Goal: Task Accomplishment & Management: Use online tool/utility

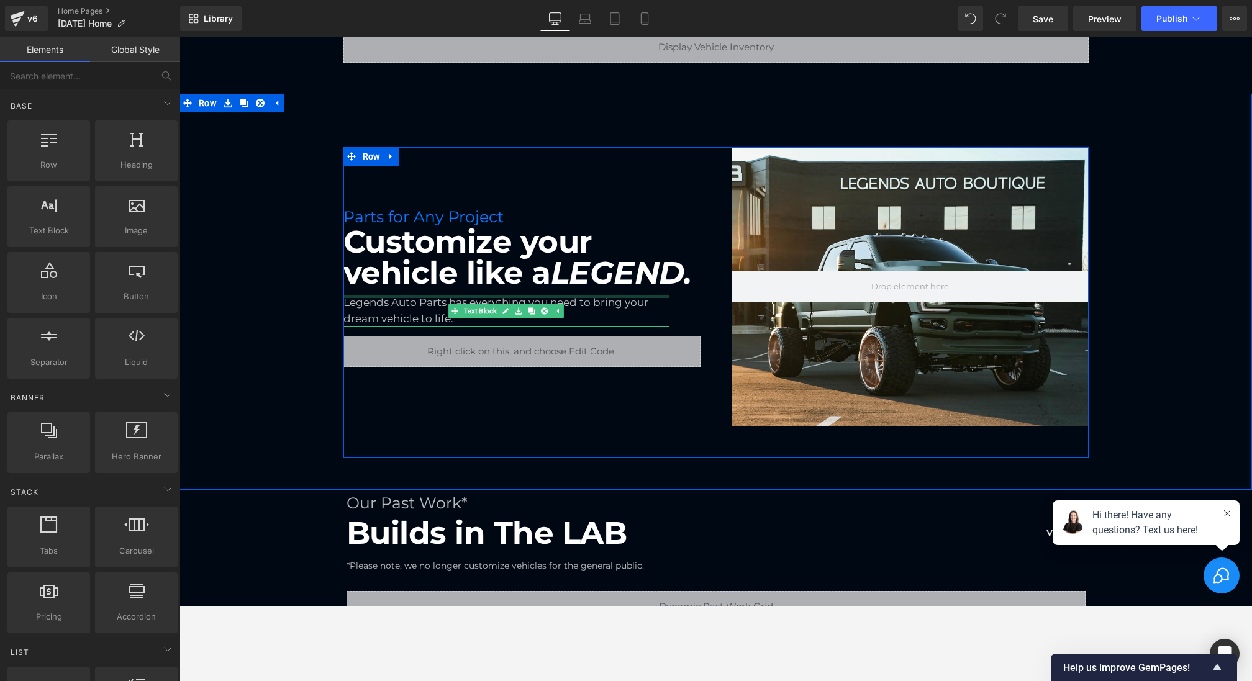
scroll to position [248, 0]
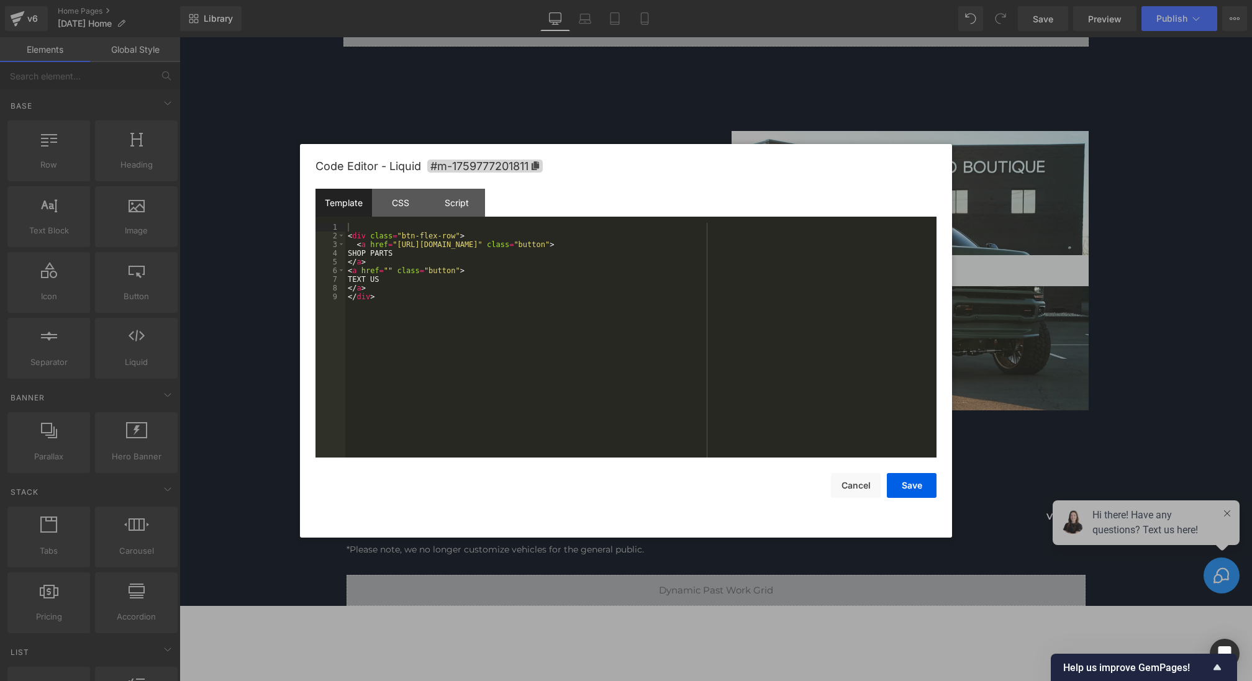
click at [362, 0] on div "Liquid You are previewing how the will restyle your page. You can not edit Elem…" at bounding box center [626, 0] width 1252 height 0
drag, startPoint x: 388, startPoint y: 271, endPoint x: 480, endPoint y: 299, distance: 96.2
click at [388, 271] on div "< div class = "btn-flex-row" > < a href = "[URL][DOMAIN_NAME]" class = "button"…" at bounding box center [640, 349] width 591 height 252
drag, startPoint x: 409, startPoint y: 269, endPoint x: 462, endPoint y: 269, distance: 52.8
click at [462, 269] on div "< div class = "btn-flex-row" > < a href = "[URL][DOMAIN_NAME]" class = "button"…" at bounding box center [640, 349] width 591 height 252
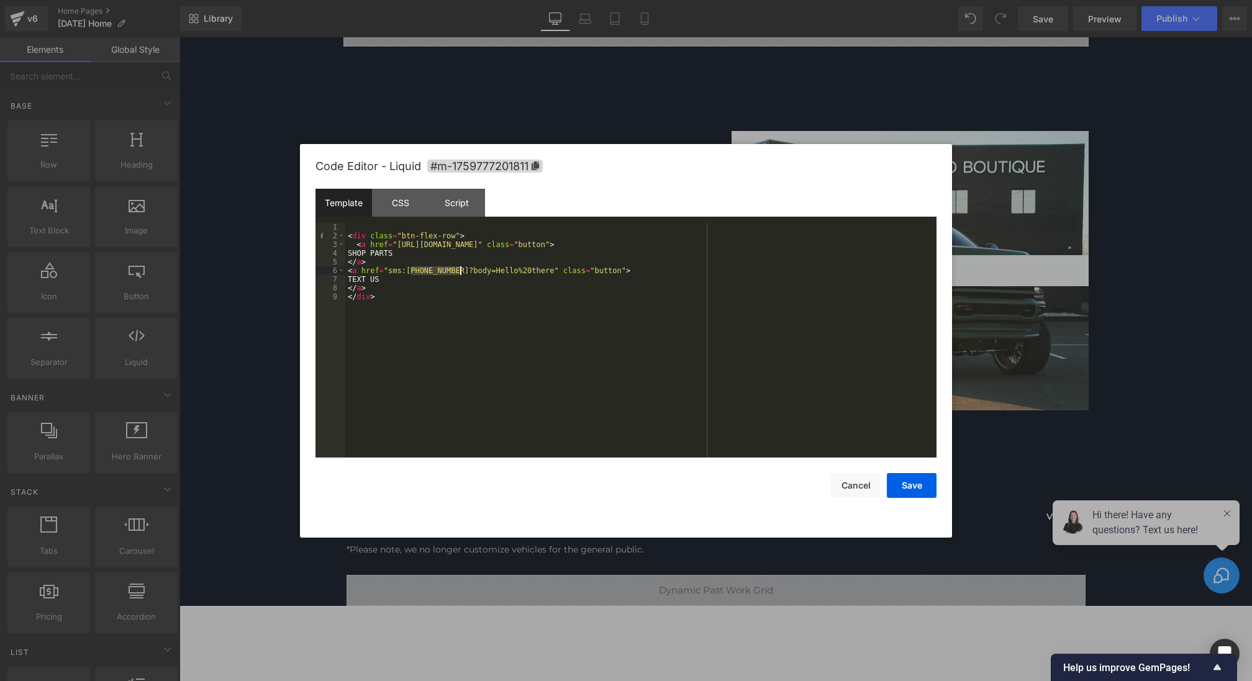
click at [462, 269] on div "< div class = "btn-flex-row" > < a href = "[URL][DOMAIN_NAME]" class = "button"…" at bounding box center [640, 349] width 591 height 252
drag, startPoint x: 414, startPoint y: 269, endPoint x: 455, endPoint y: 269, distance: 41.0
click at [455, 269] on div "< div class = "btn-flex-row" > < a href = "[URL][DOMAIN_NAME]" class = "button"…" at bounding box center [640, 349] width 591 height 252
click at [432, 272] on div "< div class = "btn-flex-row" > < a href = "[URL][DOMAIN_NAME]" class = "button"…" at bounding box center [640, 349] width 591 height 252
drag, startPoint x: 486, startPoint y: 271, endPoint x: 507, endPoint y: 271, distance: 21.1
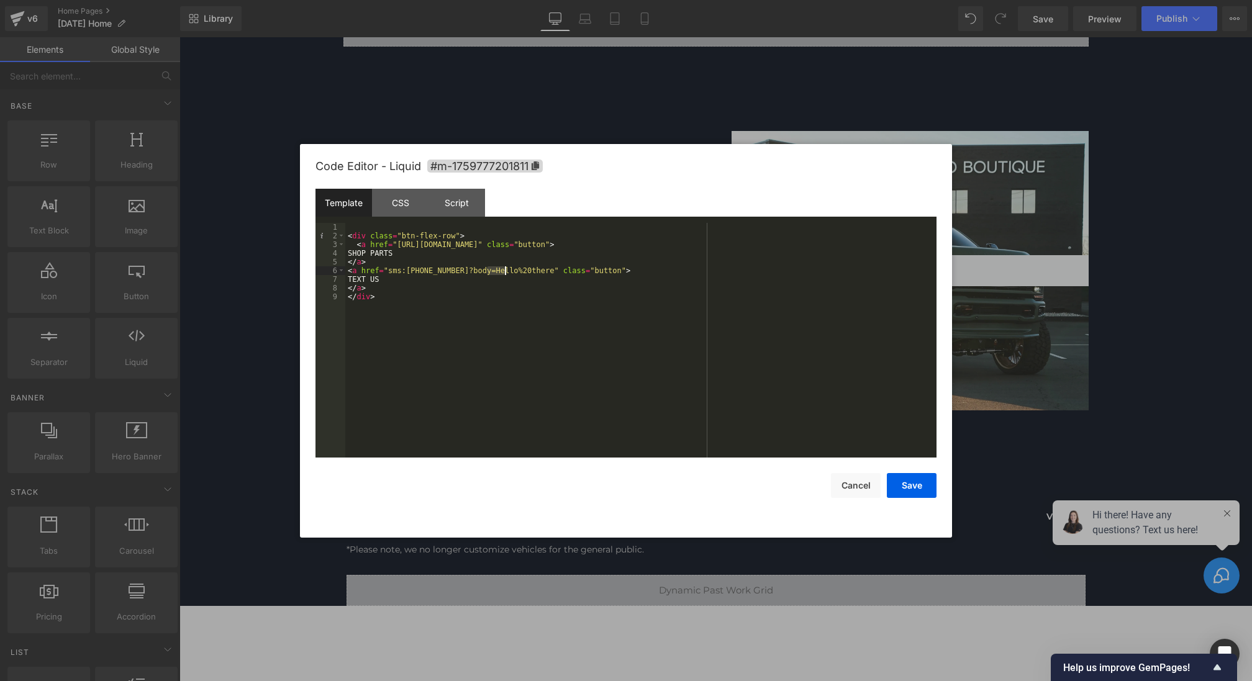
click at [507, 271] on div "< div class = "btn-flex-row" > < a href = "[URL][DOMAIN_NAME]" class = "button"…" at bounding box center [640, 349] width 591 height 252
drag, startPoint x: 388, startPoint y: 271, endPoint x: 535, endPoint y: 270, distance: 147.2
click at [535, 270] on div "< div class = "btn-flex-row" > < a href = "[URL][DOMAIN_NAME]" class = "button"…" at bounding box center [640, 349] width 591 height 252
click at [427, 263] on div "< div class = "btn-flex-row" > < a href = "[URL][DOMAIN_NAME]" class = "button"…" at bounding box center [640, 349] width 591 height 252
drag, startPoint x: 416, startPoint y: 271, endPoint x: 461, endPoint y: 270, distance: 45.3
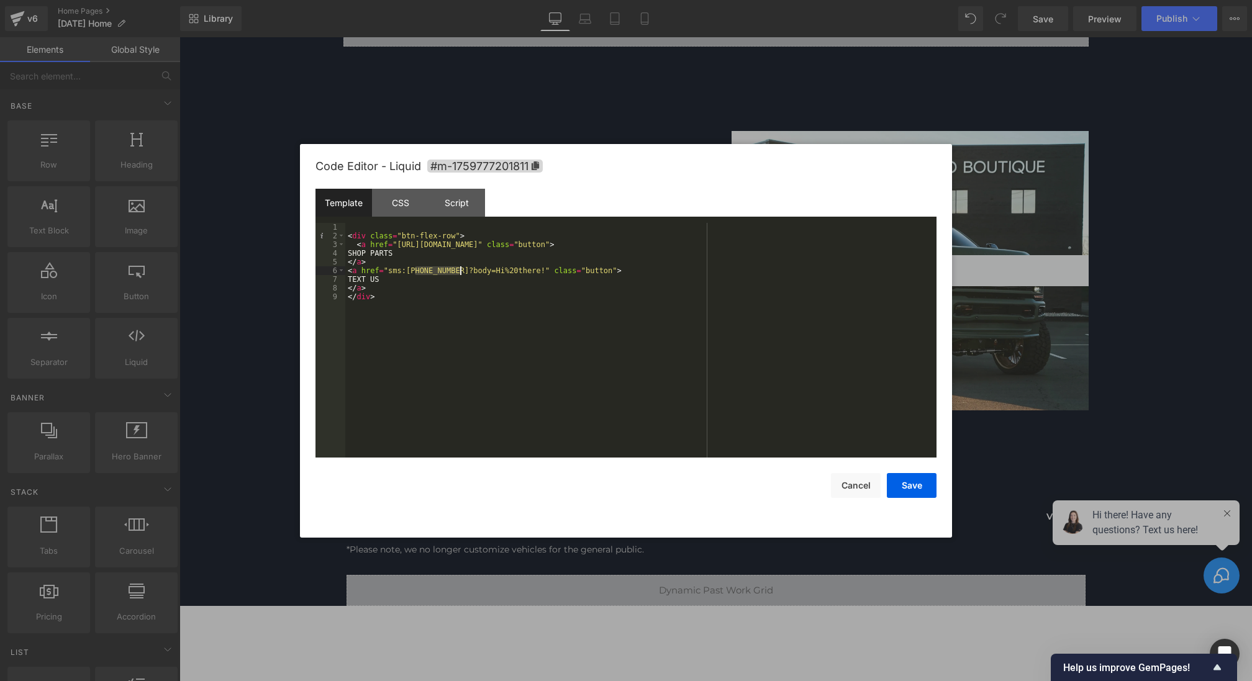
click at [461, 270] on div "< div class = "btn-flex-row" > < a href = "[URL][DOMAIN_NAME]" class = "button"…" at bounding box center [640, 349] width 591 height 252
click at [404, 268] on div "< div class = "btn-flex-row" > < a href = "[URL][DOMAIN_NAME]" class = "button"…" at bounding box center [640, 349] width 591 height 252
drag, startPoint x: 388, startPoint y: 270, endPoint x: 536, endPoint y: 269, distance: 148.4
click at [536, 269] on div "< div class = "btn-flex-row" > < a href = "[URL][DOMAIN_NAME]" class = "button"…" at bounding box center [640, 349] width 591 height 252
click at [910, 487] on button "Save" at bounding box center [912, 485] width 50 height 25
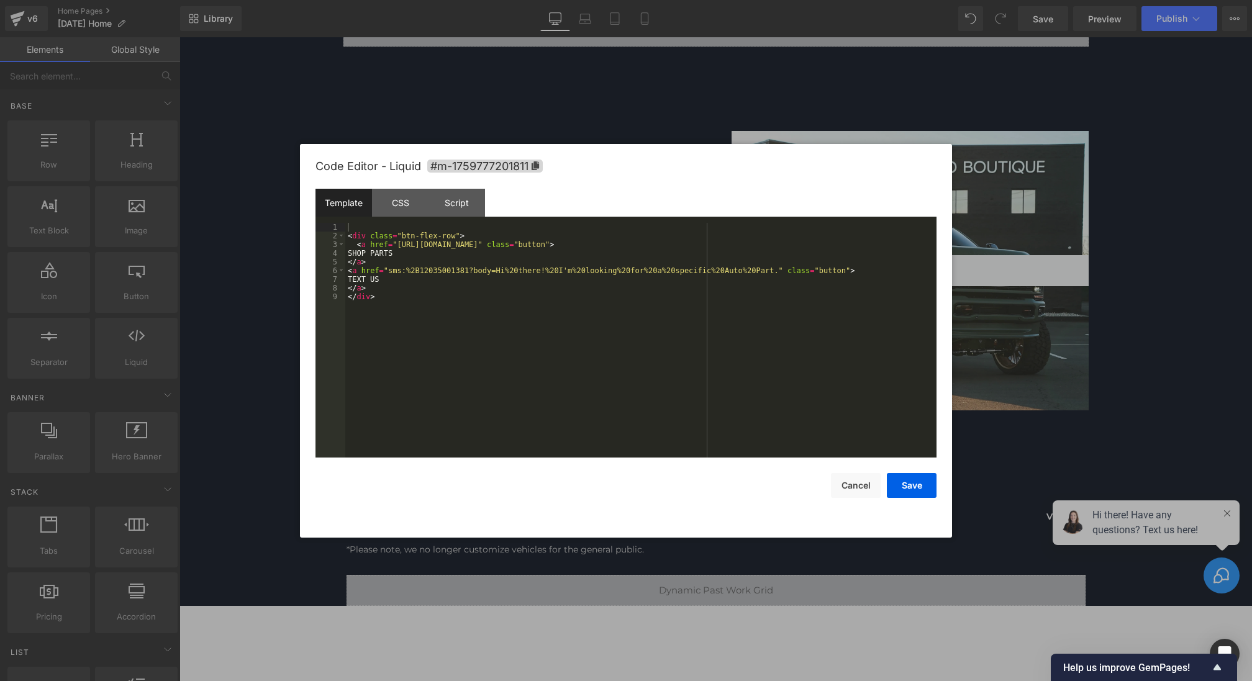
click at [436, 0] on div "Liquid You are previewing how the will restyle your page. You can not edit Elem…" at bounding box center [626, 0] width 1252 height 0
click at [915, 486] on button "Save" at bounding box center [912, 485] width 50 height 25
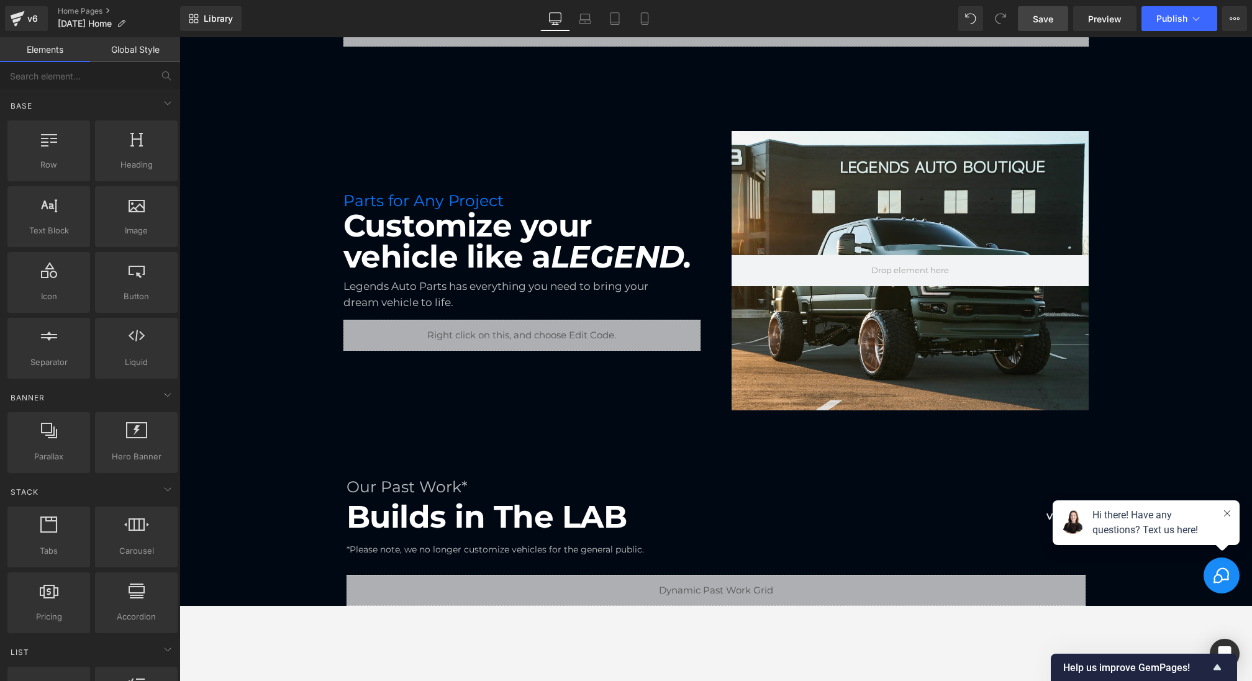
click at [1050, 13] on span "Save" at bounding box center [1043, 18] width 20 height 13
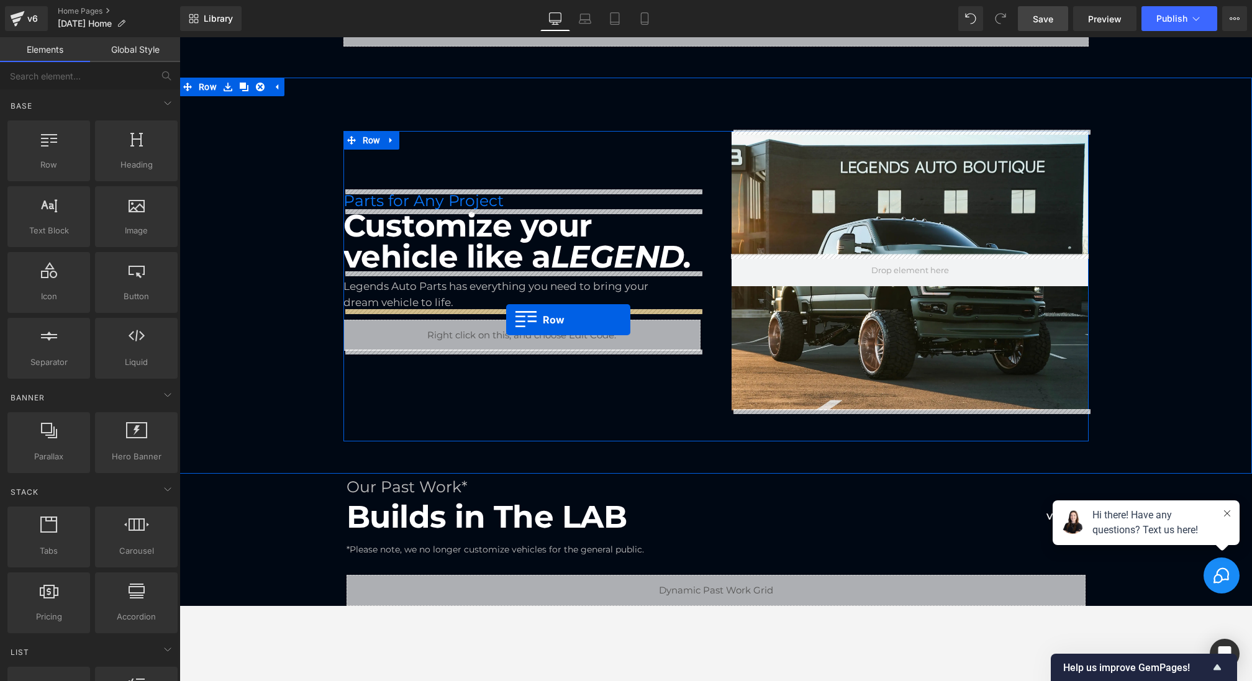
drag, startPoint x: 229, startPoint y: 210, endPoint x: 506, endPoint y: 320, distance: 298.0
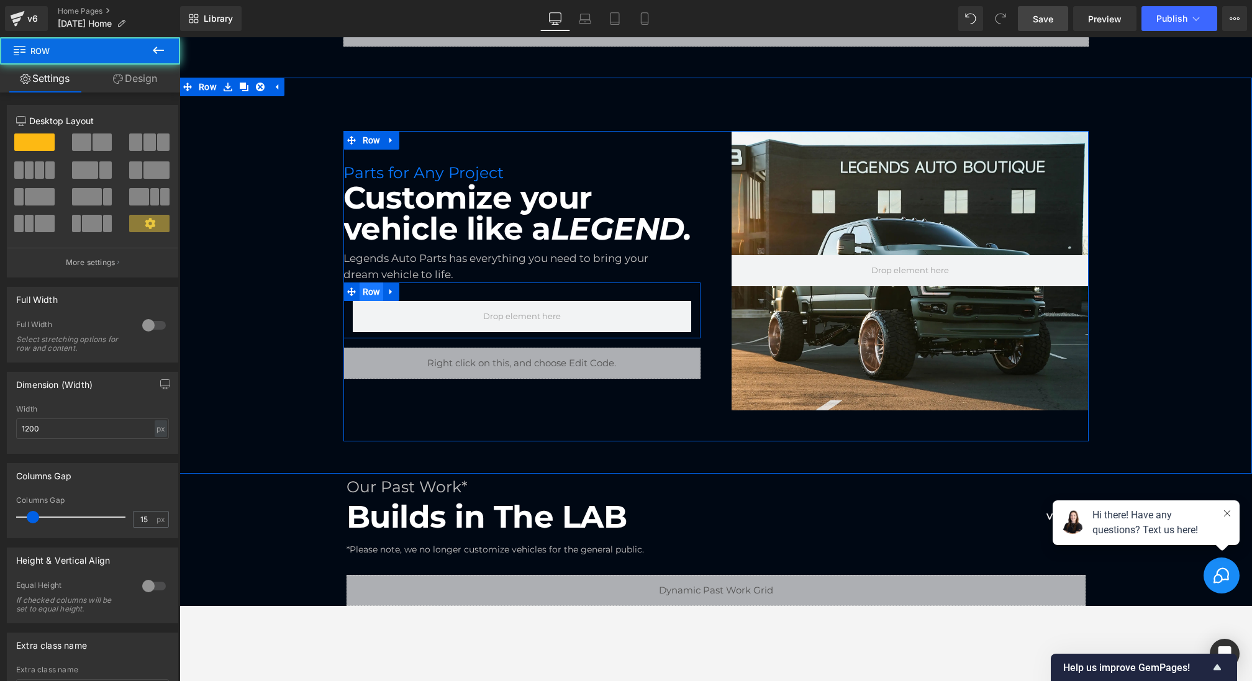
click at [366, 294] on span "Row" at bounding box center [372, 292] width 24 height 19
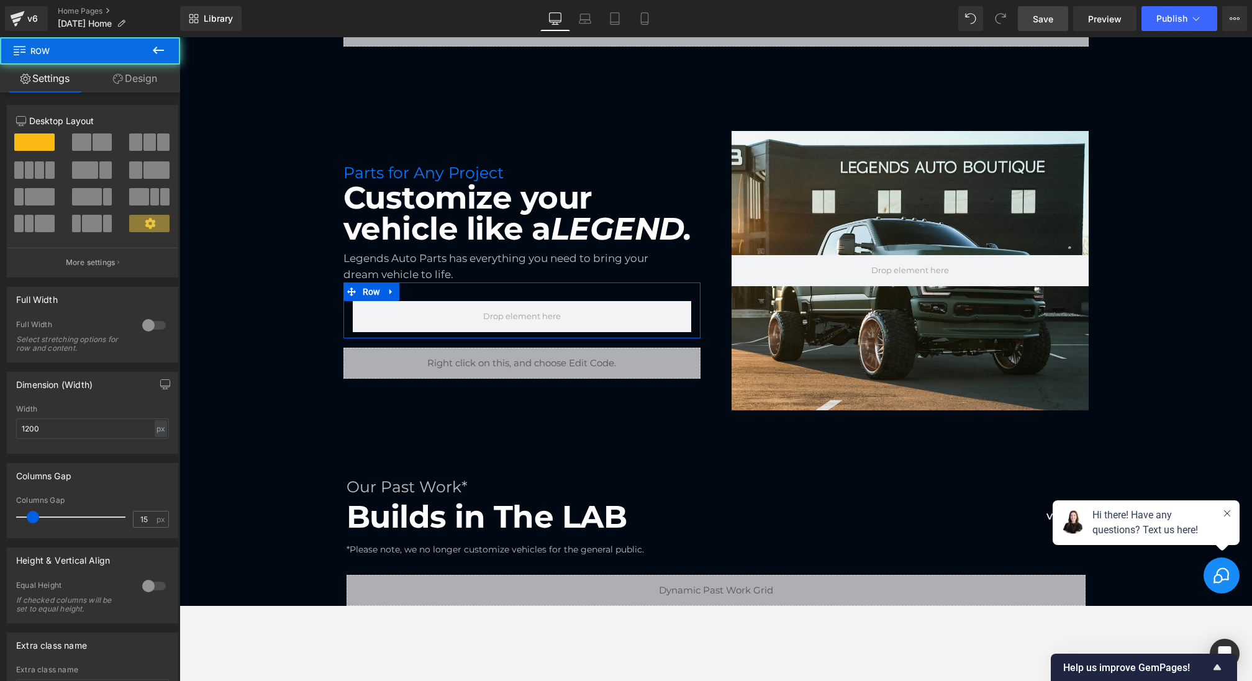
click at [121, 80] on link "Design" at bounding box center [135, 79] width 90 height 28
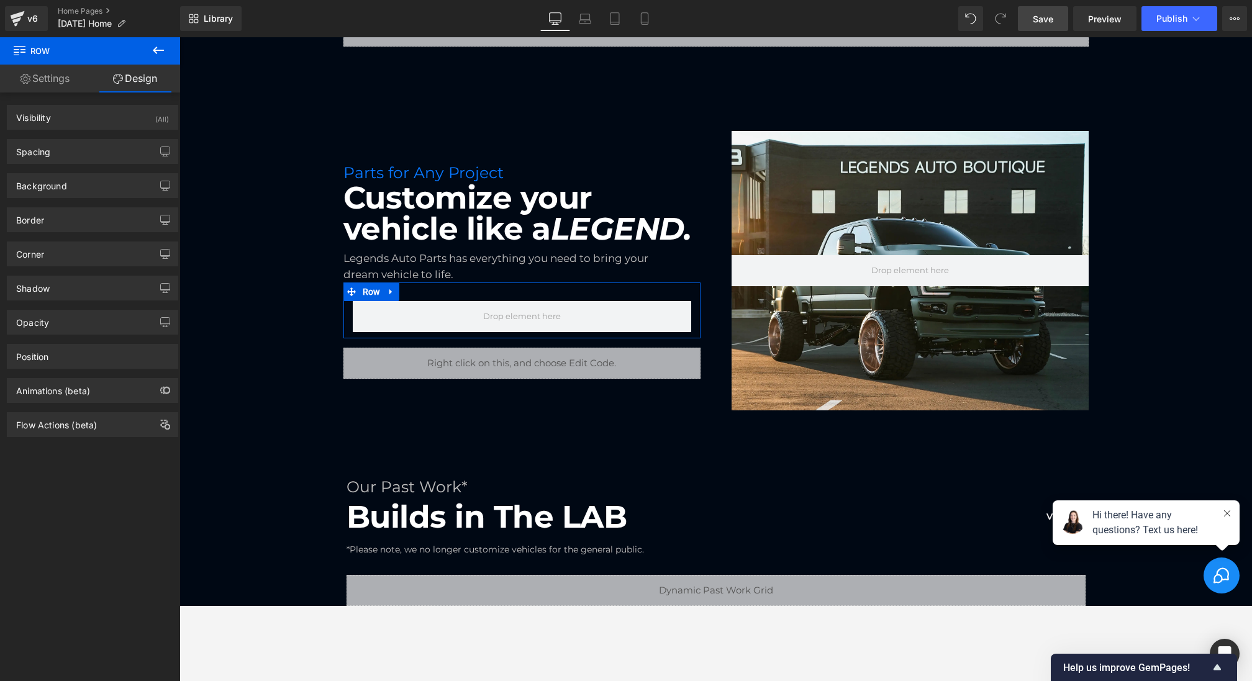
click at [52, 78] on link "Settings" at bounding box center [45, 79] width 90 height 28
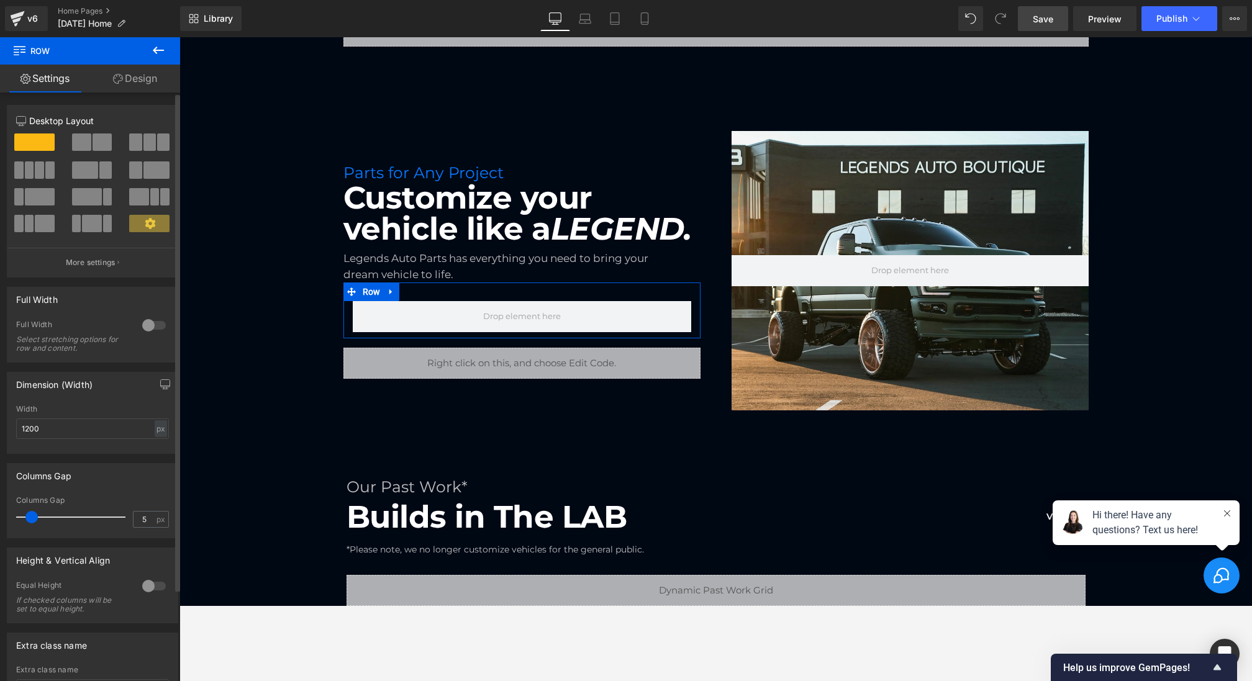
type input "0"
drag, startPoint x: 37, startPoint y: 517, endPoint x: 5, endPoint y: 517, distance: 31.7
click at [6, 517] on div "Columns Gap 0px Columns Gap 0 px" at bounding box center [93, 496] width 186 height 84
click at [132, 83] on link "Design" at bounding box center [135, 79] width 90 height 28
type input "0"
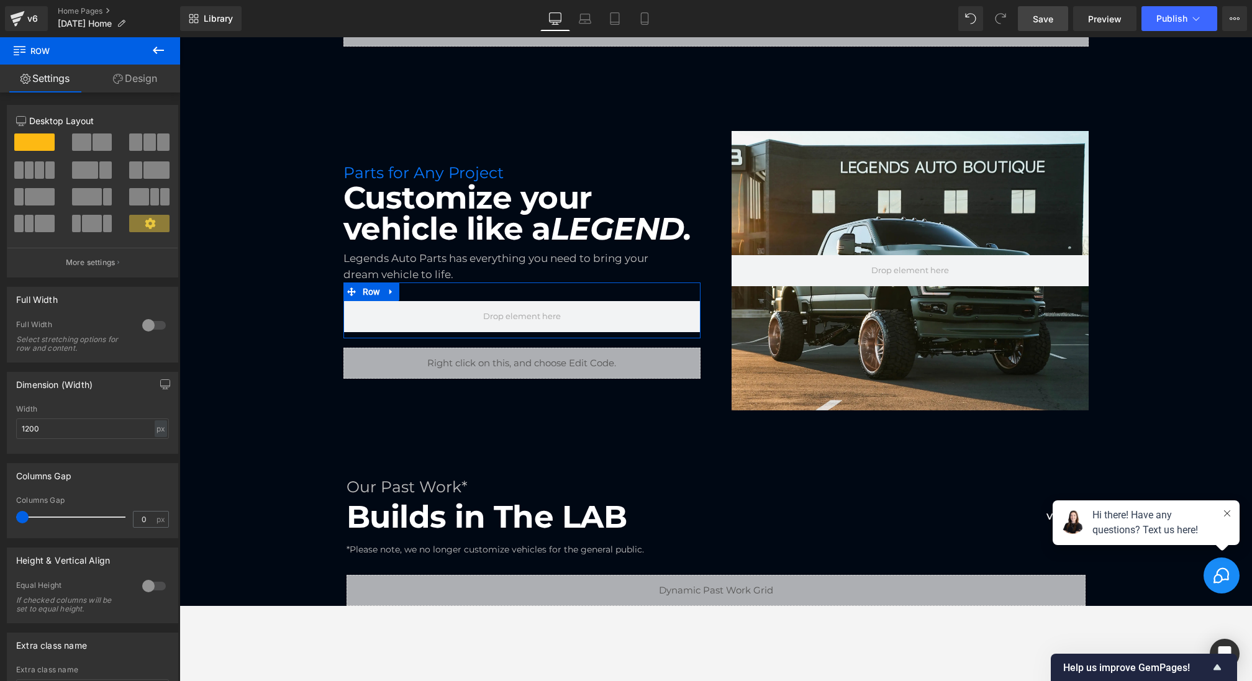
type input "0"
type input "30"
type input "0"
type input "10"
type input "0"
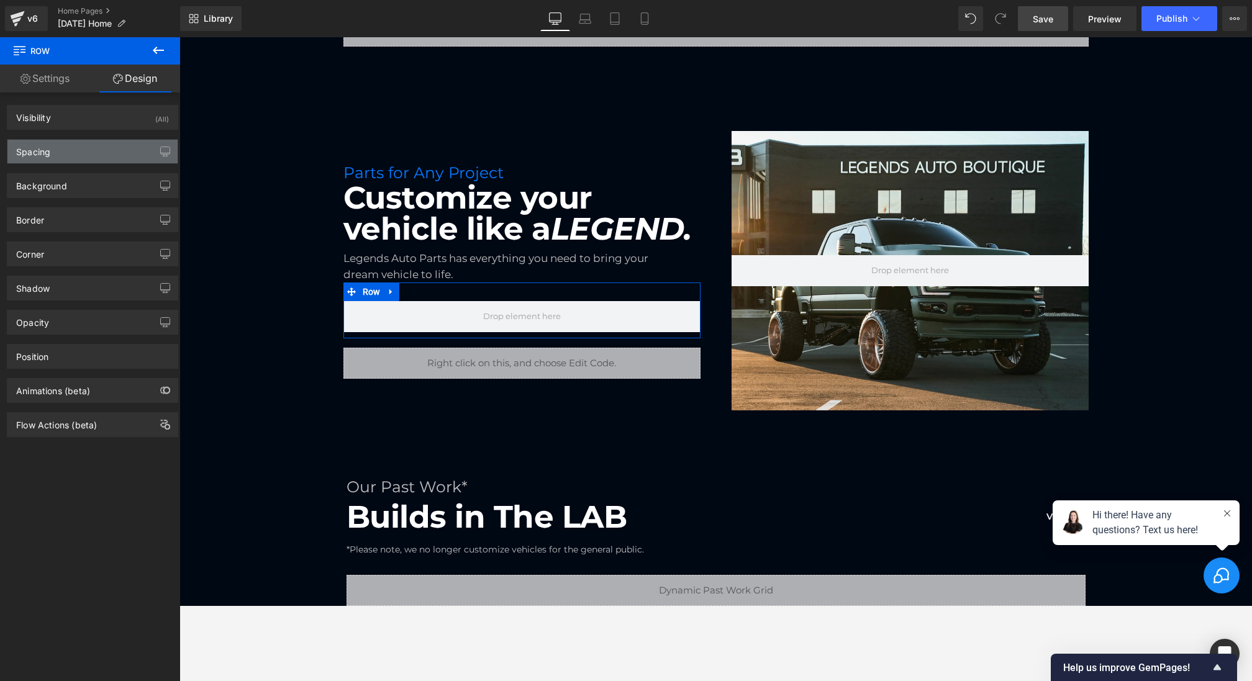
click at [57, 156] on div "Spacing" at bounding box center [92, 152] width 170 height 24
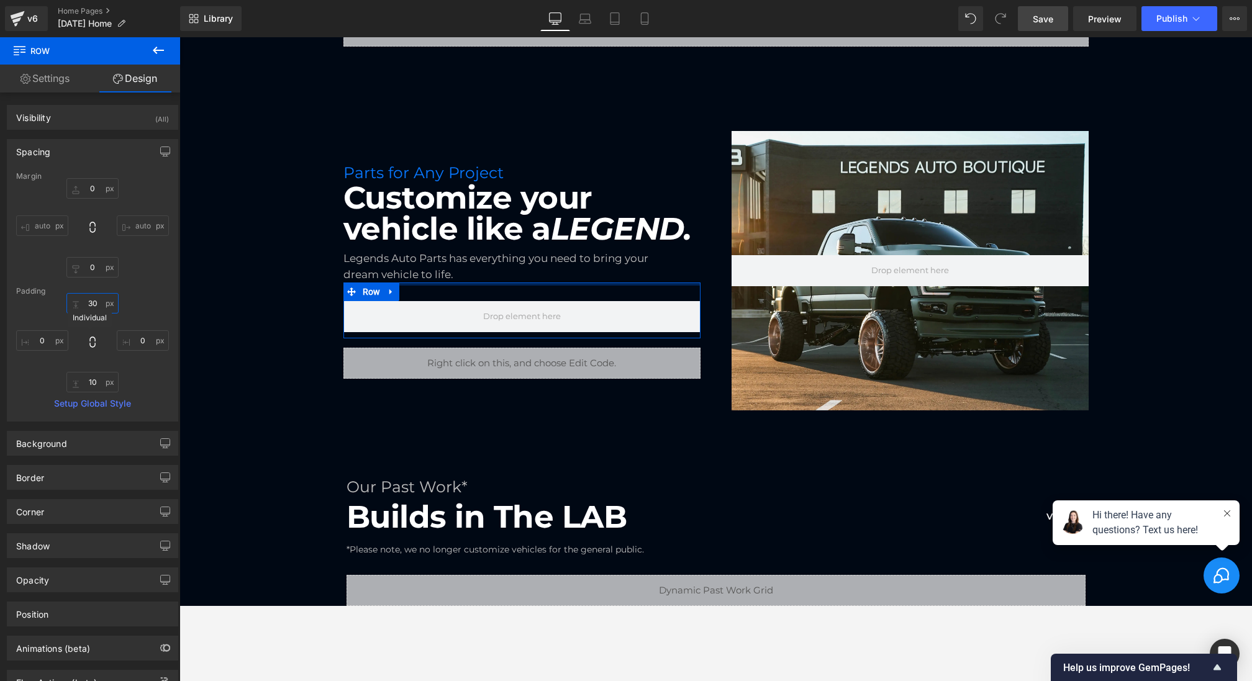
type input "0"
drag, startPoint x: 93, startPoint y: 307, endPoint x: 93, endPoint y: 342, distance: 35.4
click at [93, 342] on div "0px 0 0px 0 10px 10 0px 0" at bounding box center [92, 342] width 153 height 99
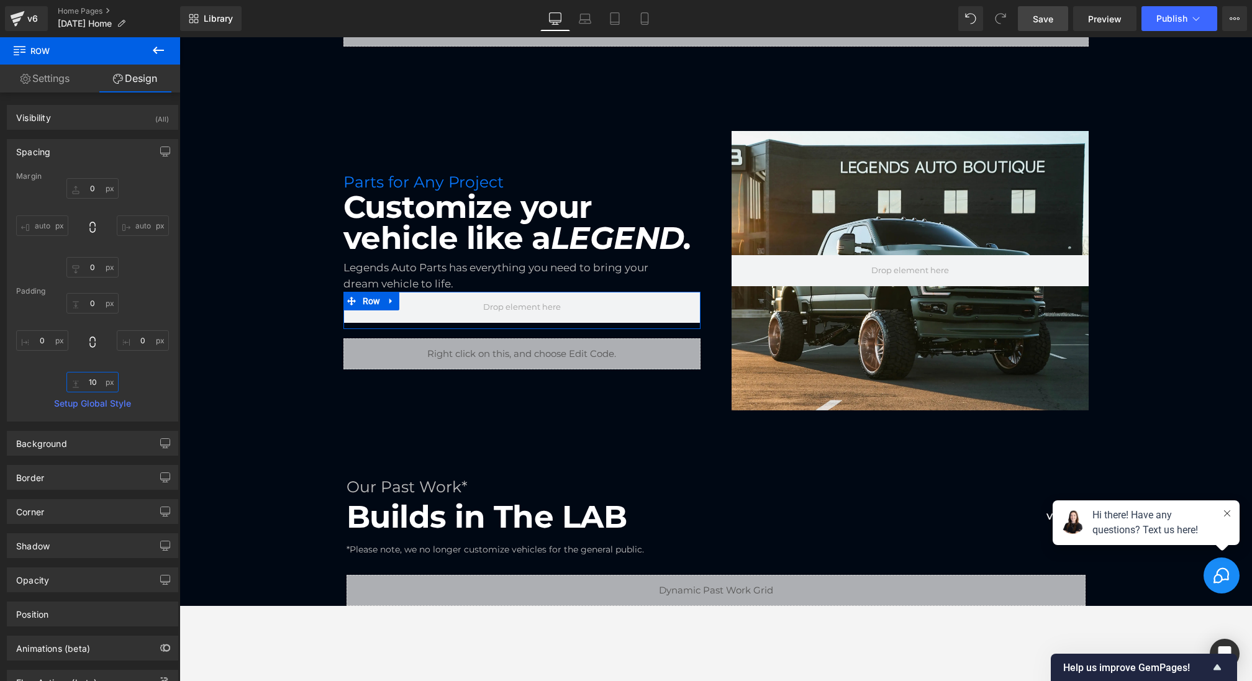
drag, startPoint x: 94, startPoint y: 383, endPoint x: 94, endPoint y: 414, distance: 31.1
click at [94, 412] on div "Margin 0px 0 auto auto 0px 0 auto auto [GEOGRAPHIC_DATA] 0px 0 0px 0 10px 10 0p…" at bounding box center [92, 296] width 170 height 249
type input "0"
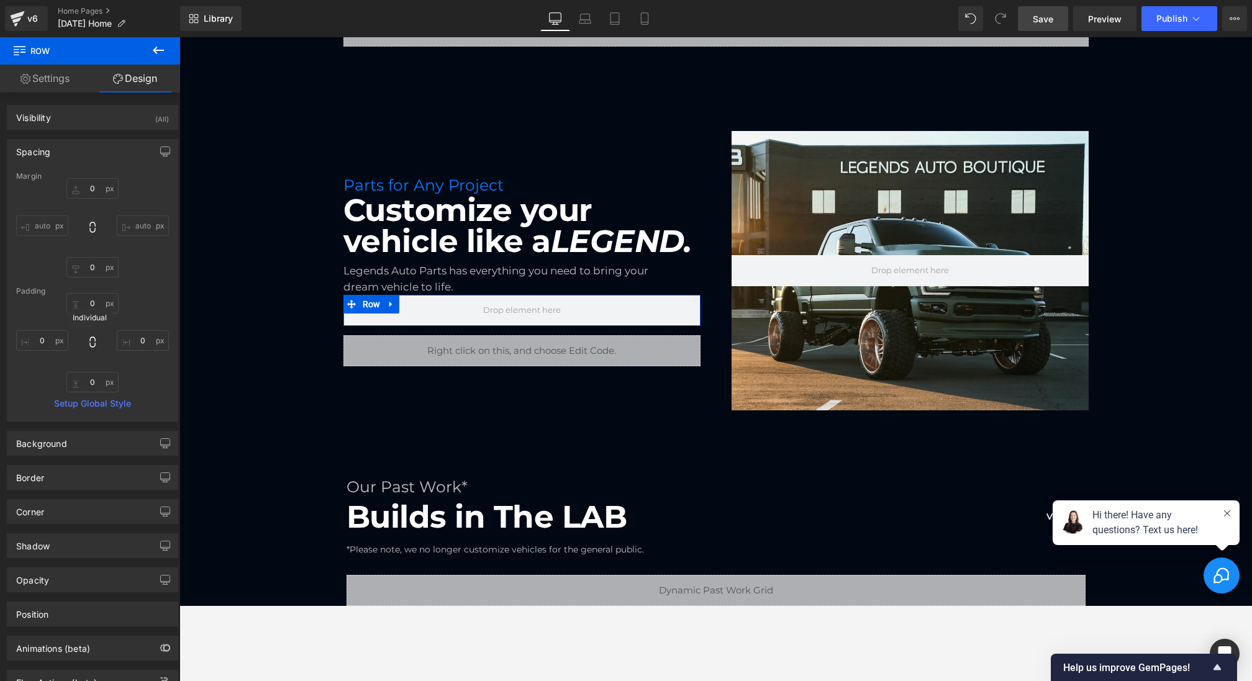
click at [90, 345] on icon at bounding box center [92, 342] width 12 height 12
type input "0"
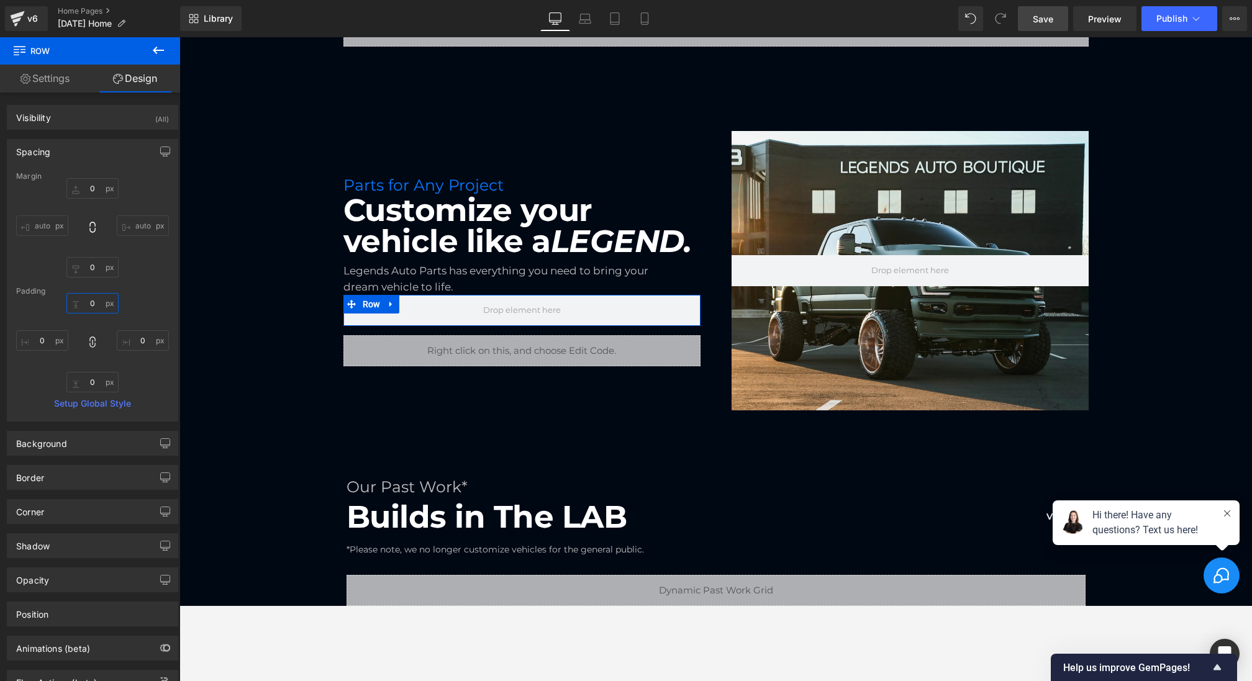
click at [91, 297] on input "0" at bounding box center [92, 303] width 52 height 20
type input "1"
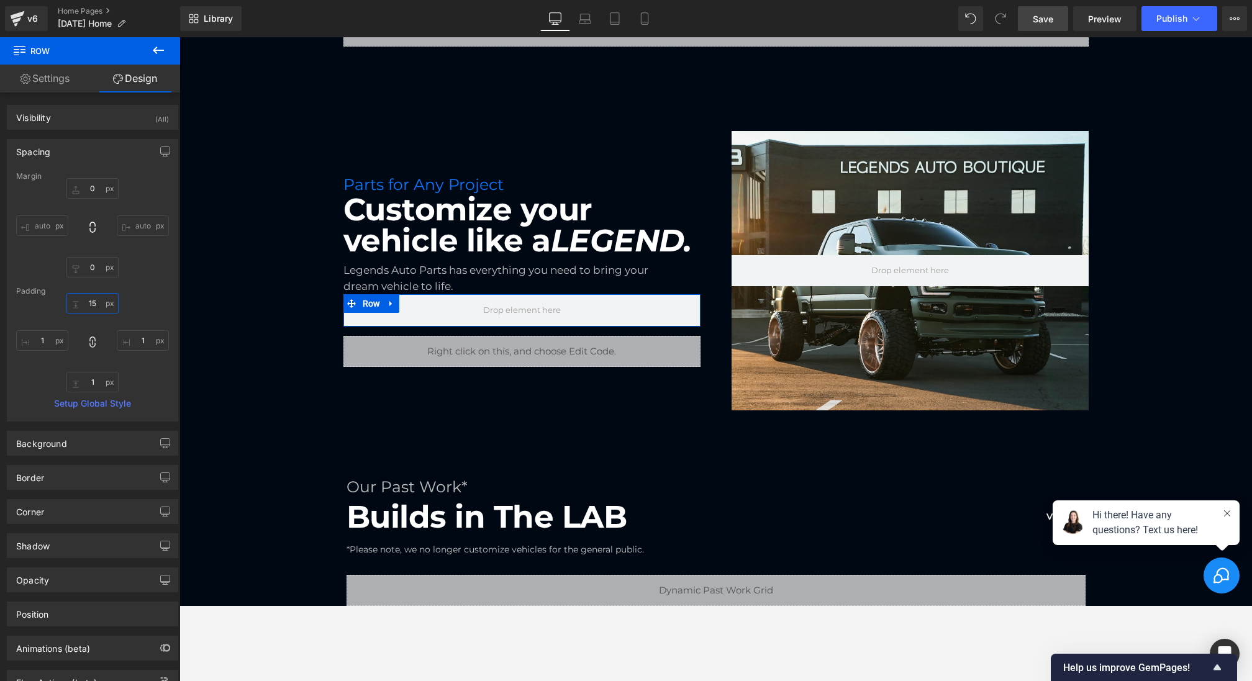
type input "15"
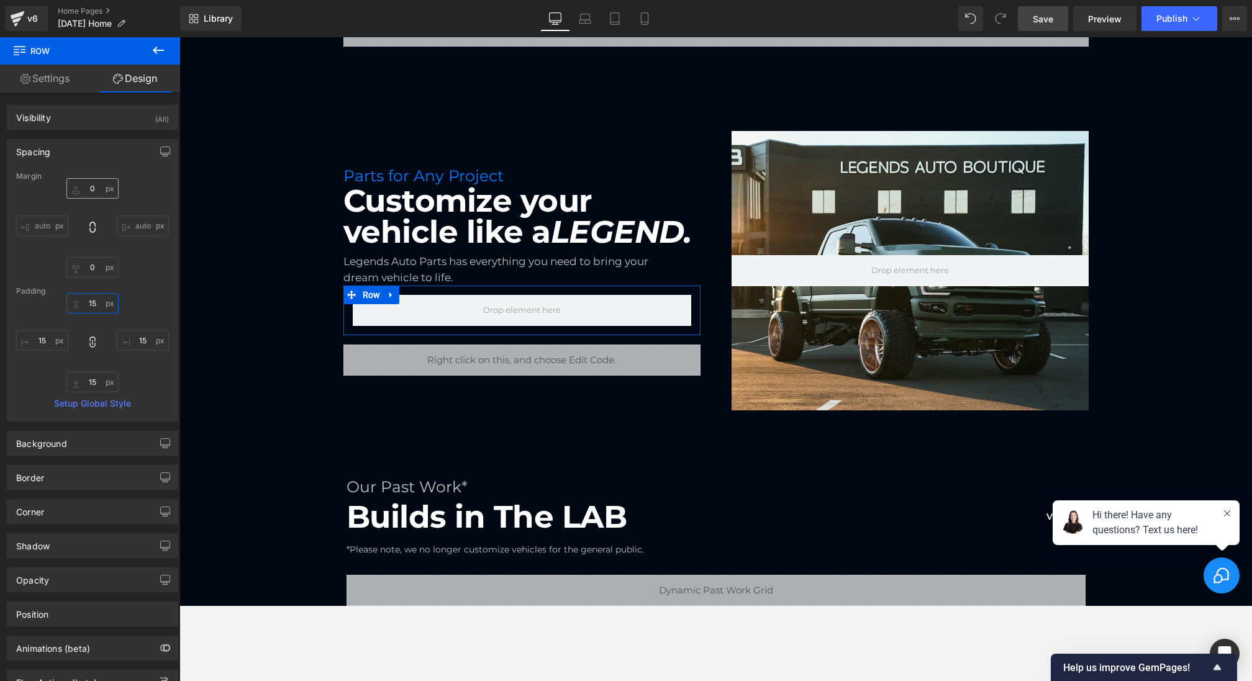
type input "15"
click at [73, 184] on input "0" at bounding box center [92, 188] width 52 height 20
type input "20"
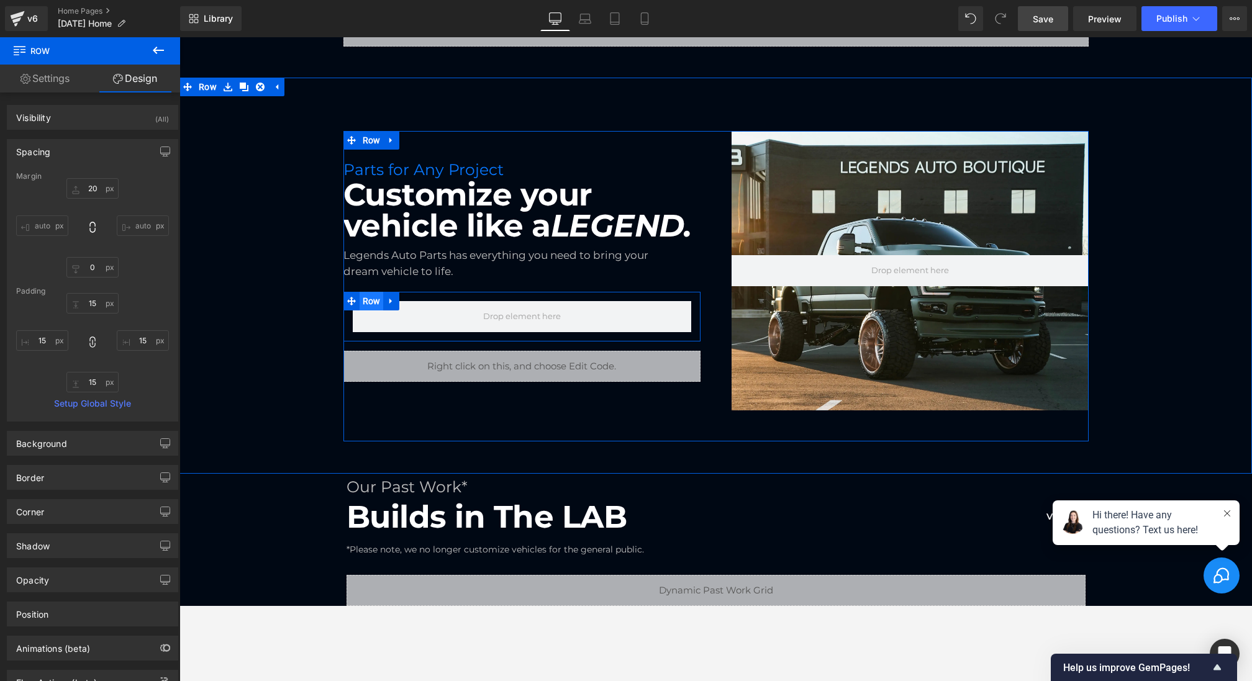
click at [372, 301] on span "Row" at bounding box center [372, 301] width 24 height 19
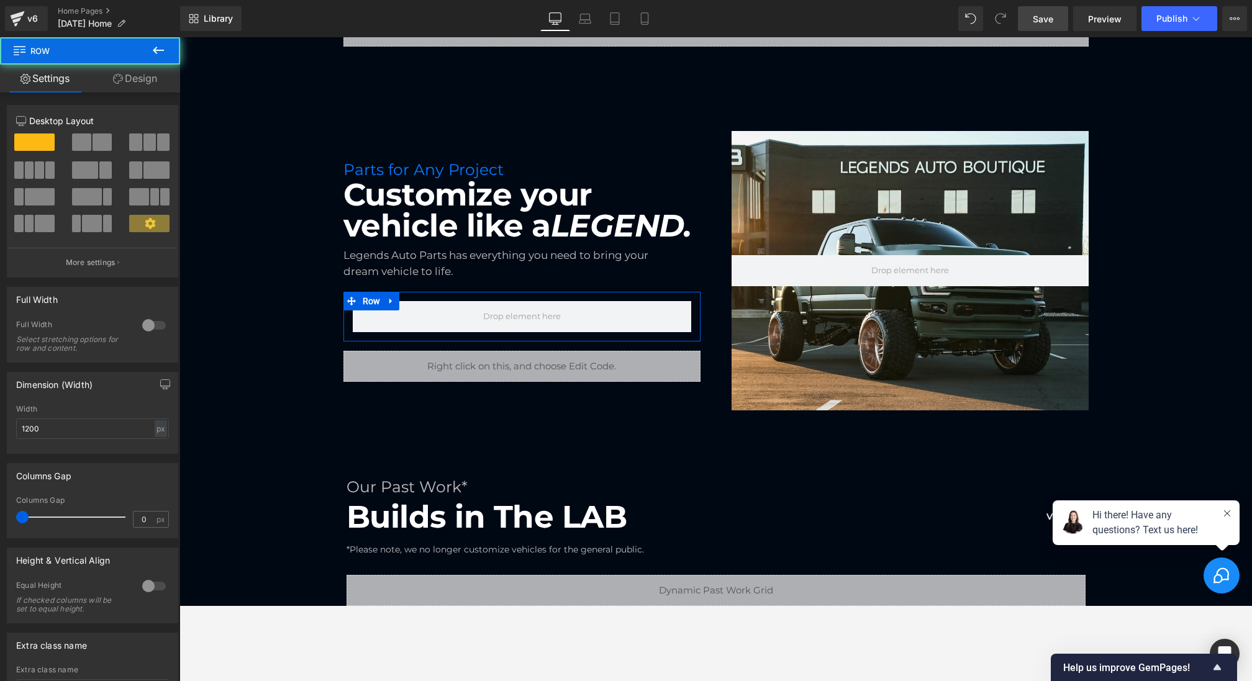
click at [141, 76] on link "Design" at bounding box center [135, 79] width 90 height 28
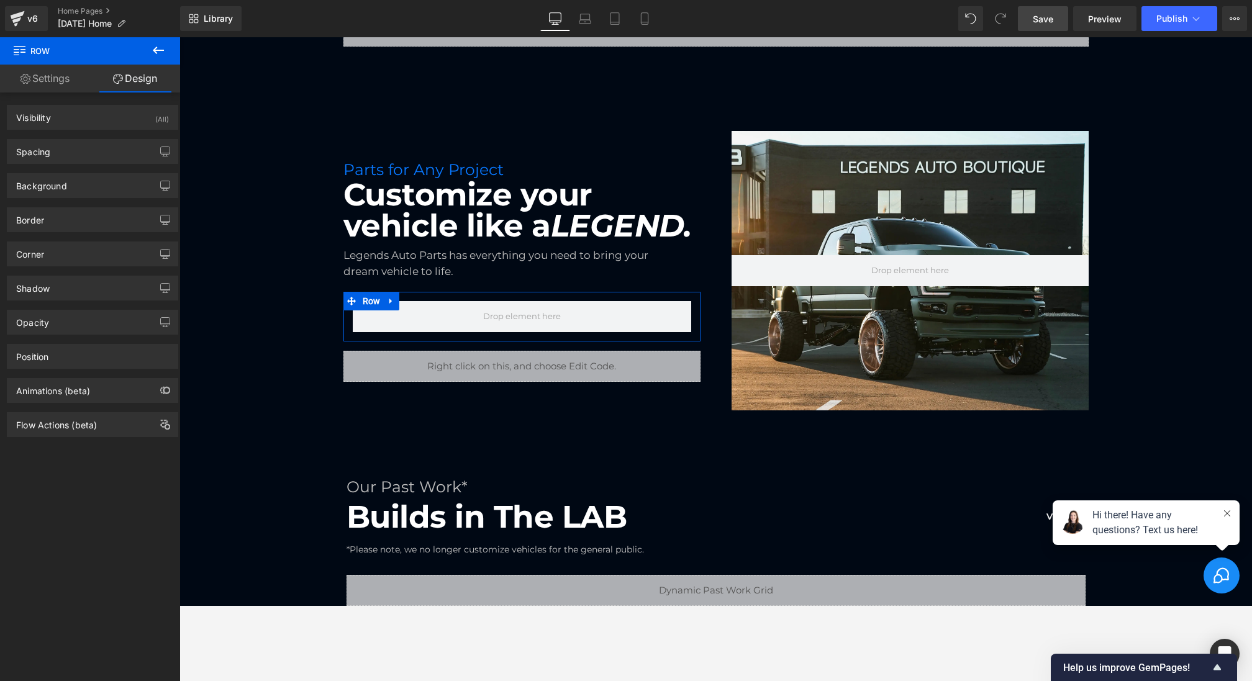
click at [47, 77] on link "Settings" at bounding box center [45, 79] width 90 height 28
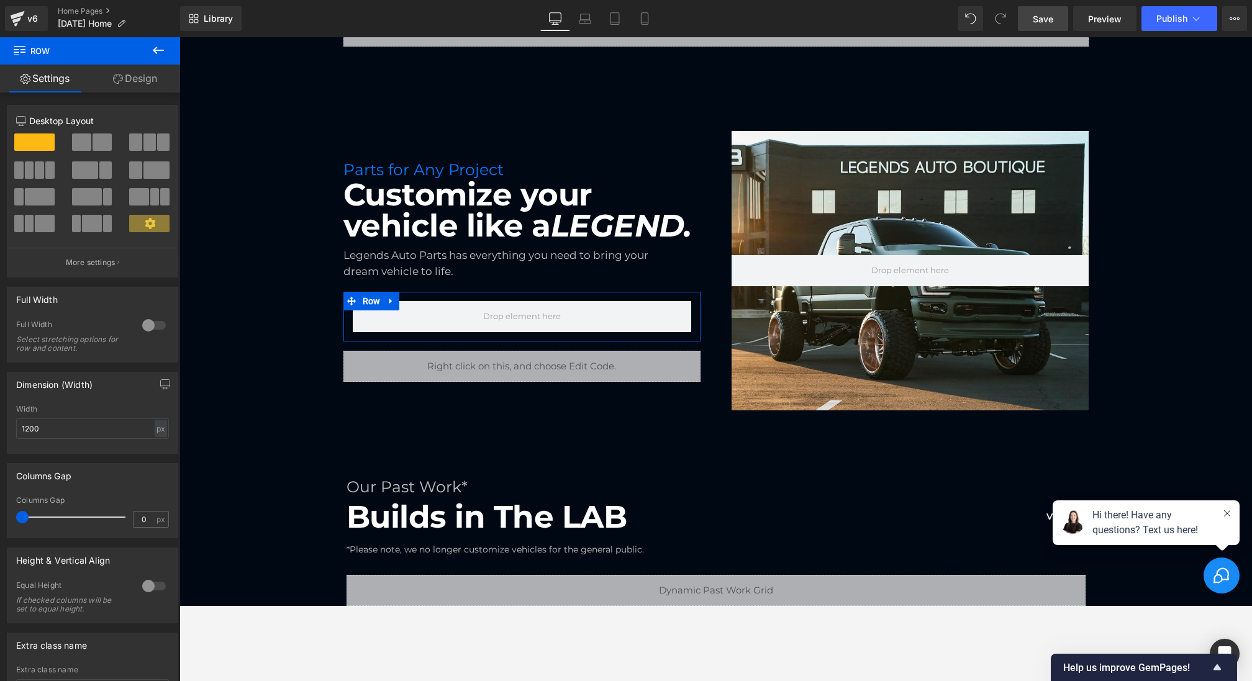
click at [142, 75] on link "Design" at bounding box center [135, 79] width 90 height 28
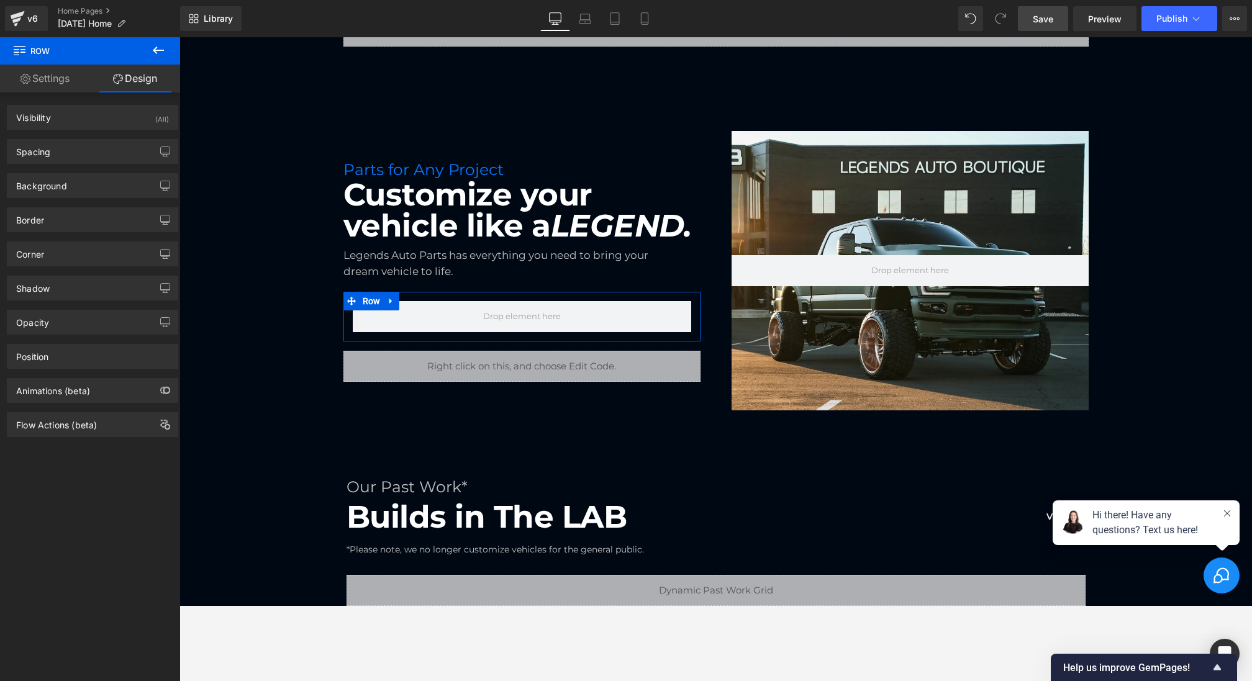
type input "0"
click at [89, 189] on div "Background" at bounding box center [92, 186] width 170 height 24
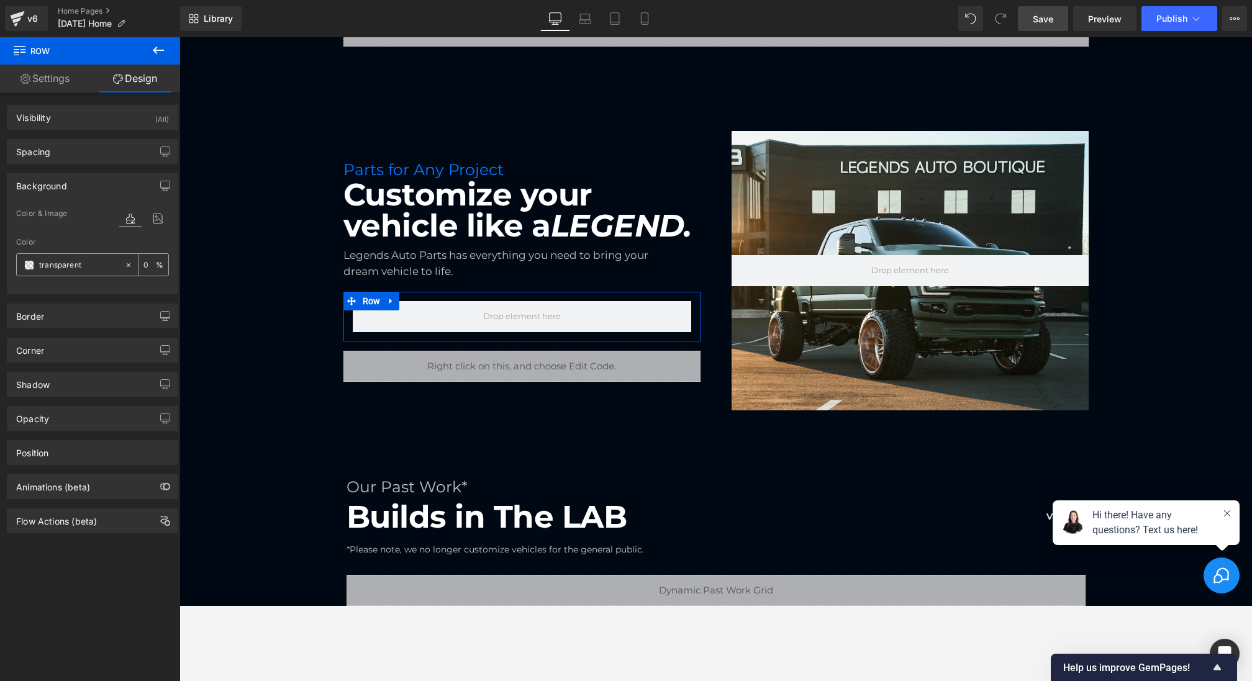
click at [27, 265] on span at bounding box center [29, 265] width 10 height 10
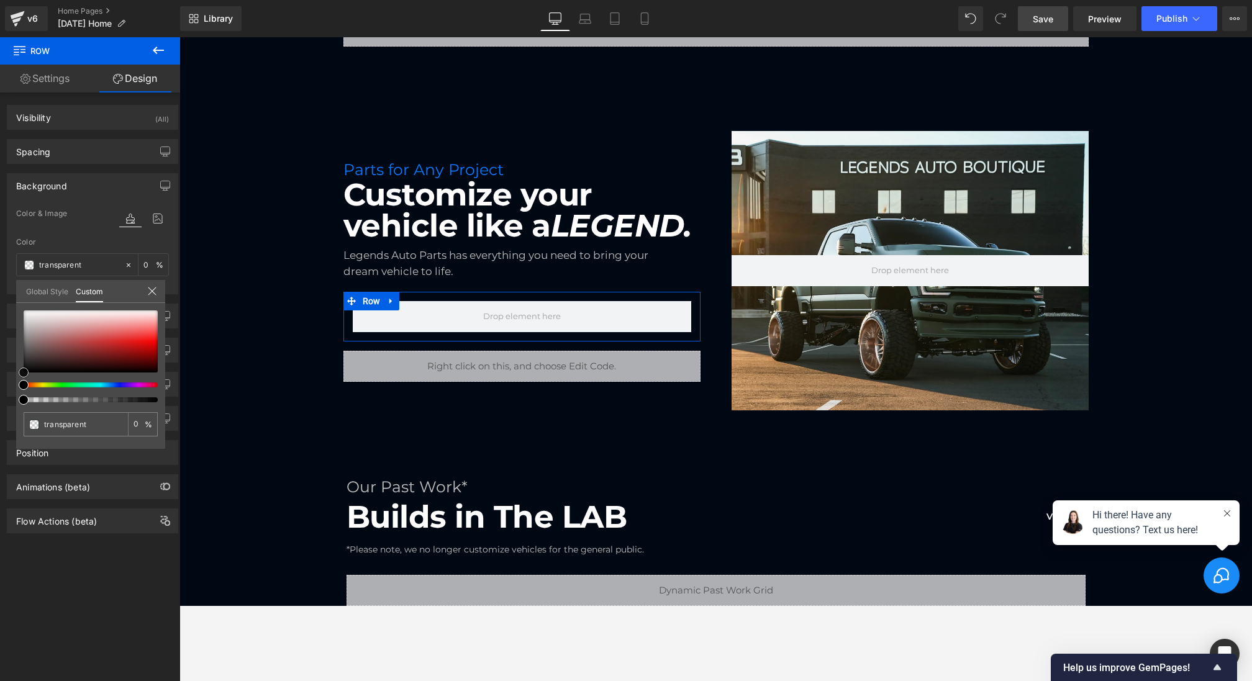
type input "#e5dbdb"
type input "100"
type input "#e5dbdb"
type input "100"
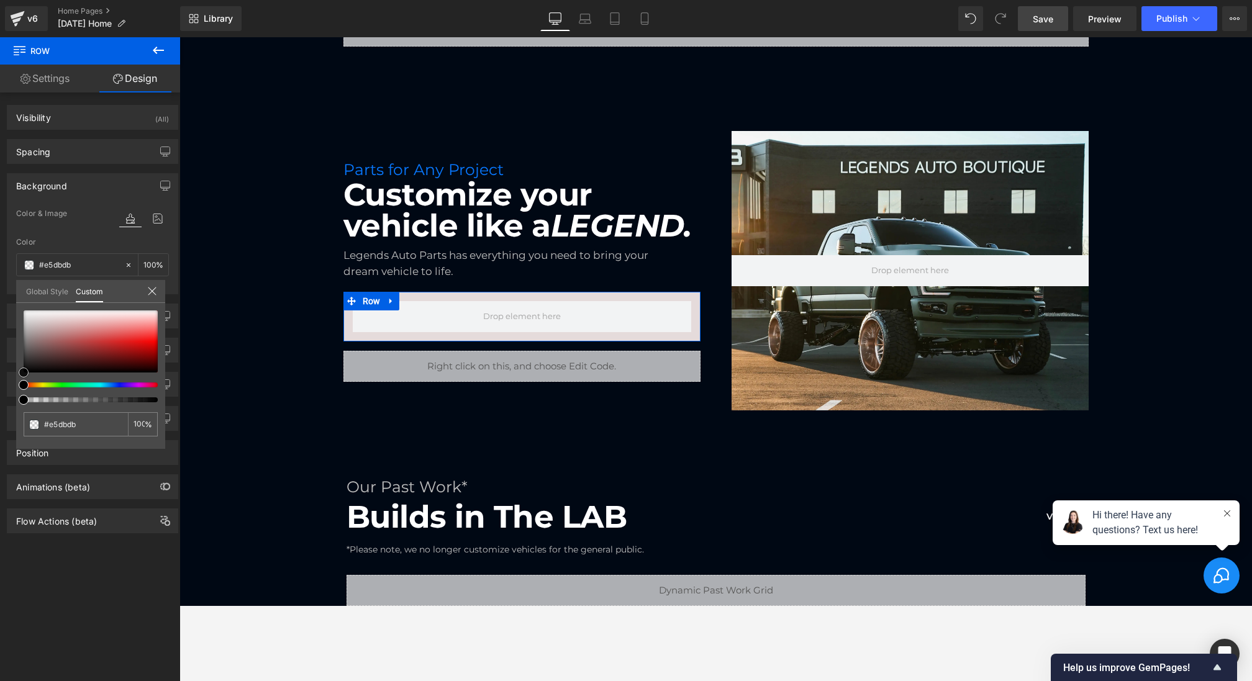
type input "#e2d8d8"
type input "#dfdbdb"
type input "#dddddd"
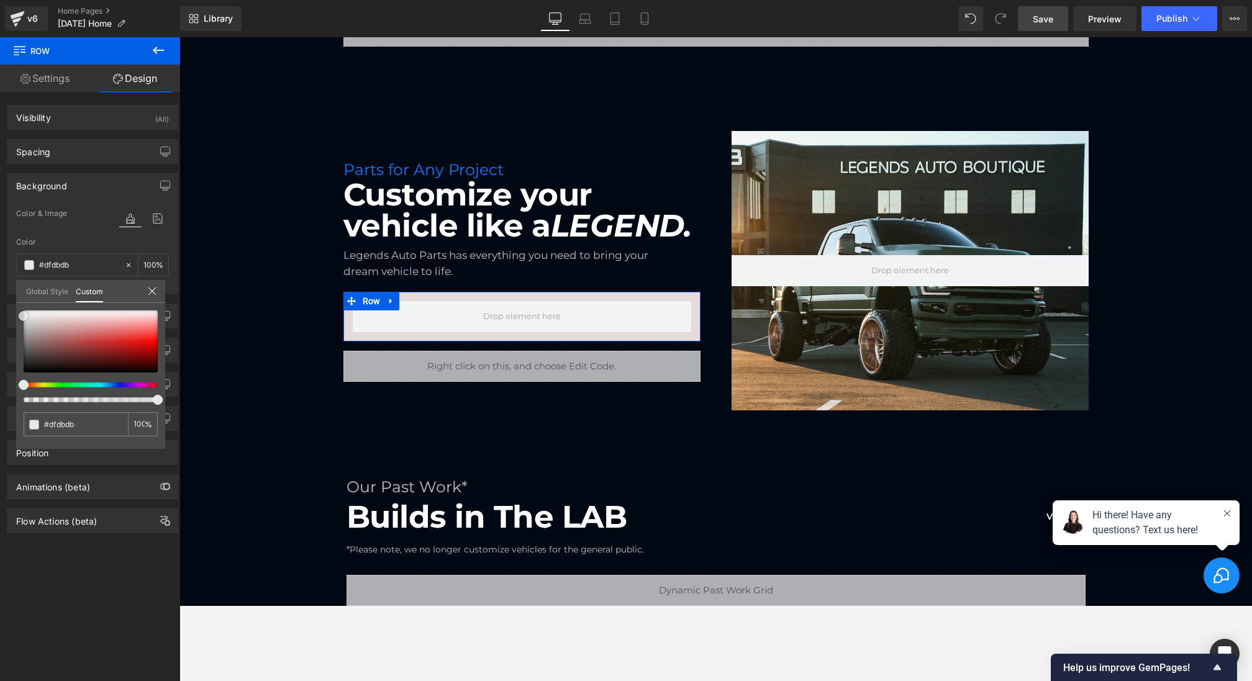
type input "#dddddd"
type input "#e5e5e5"
type input "#eaeaea"
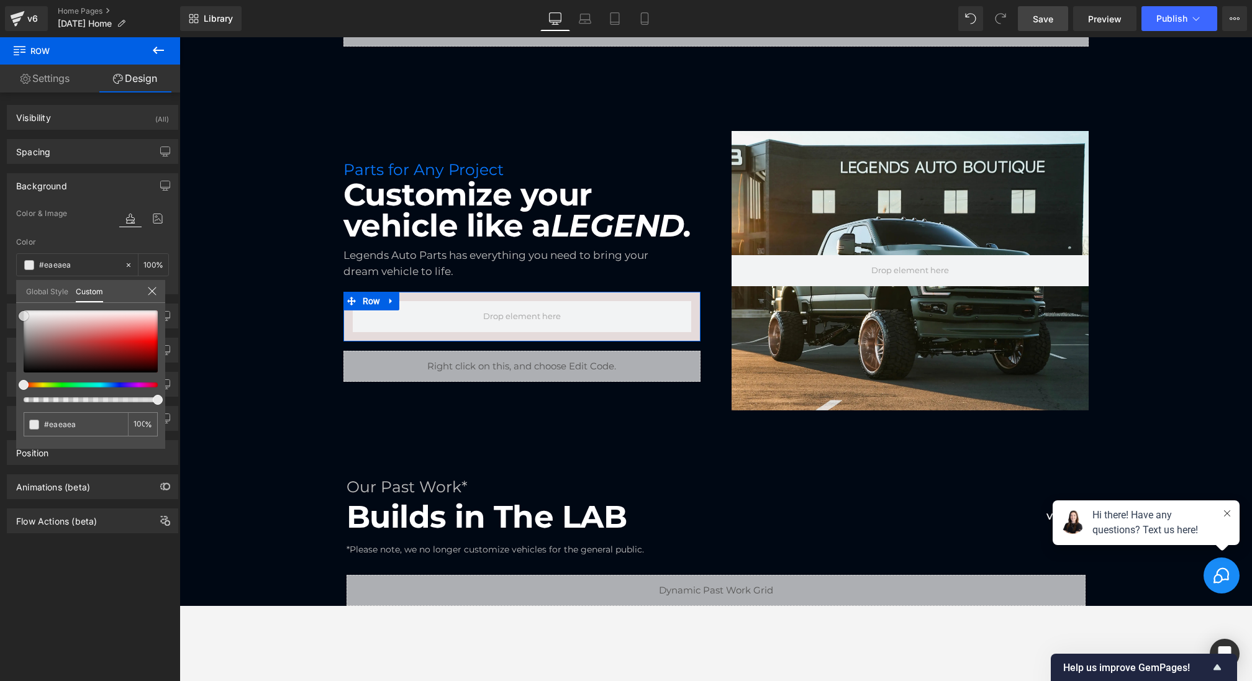
type input "#ededed"
type input "#efefef"
type input "#f2f2f2"
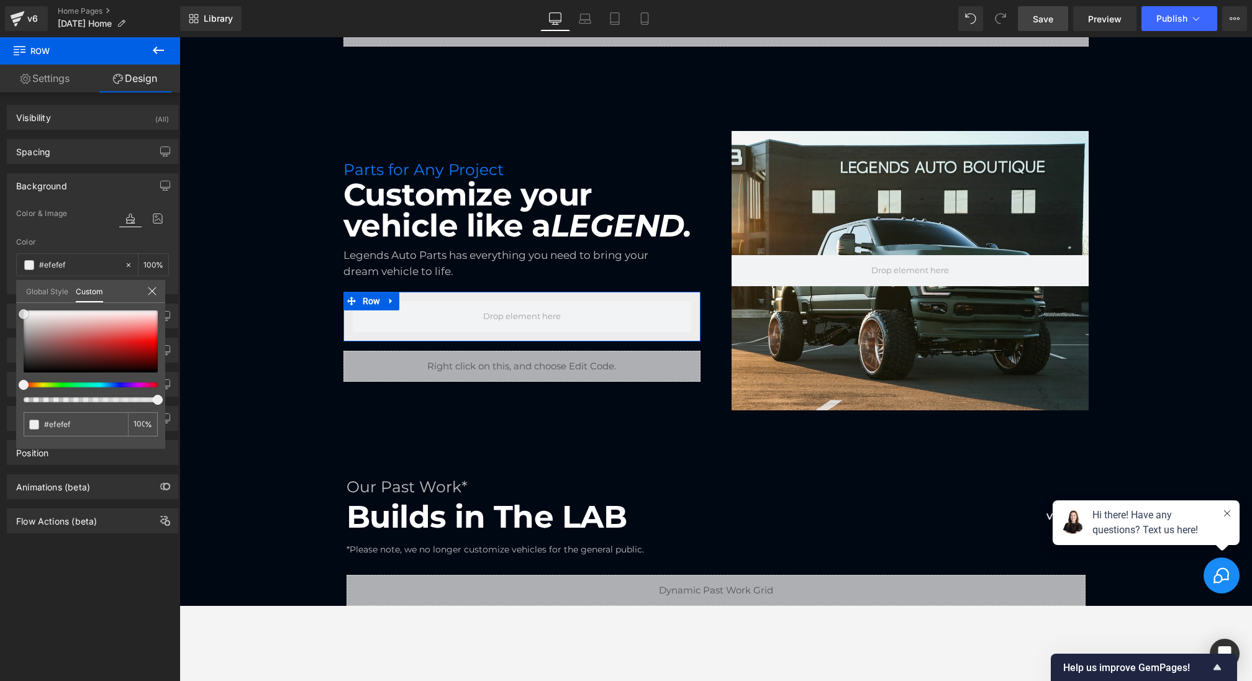
type input "#f2f2f2"
type input "#f4f4f4"
type input "#fcfcfc"
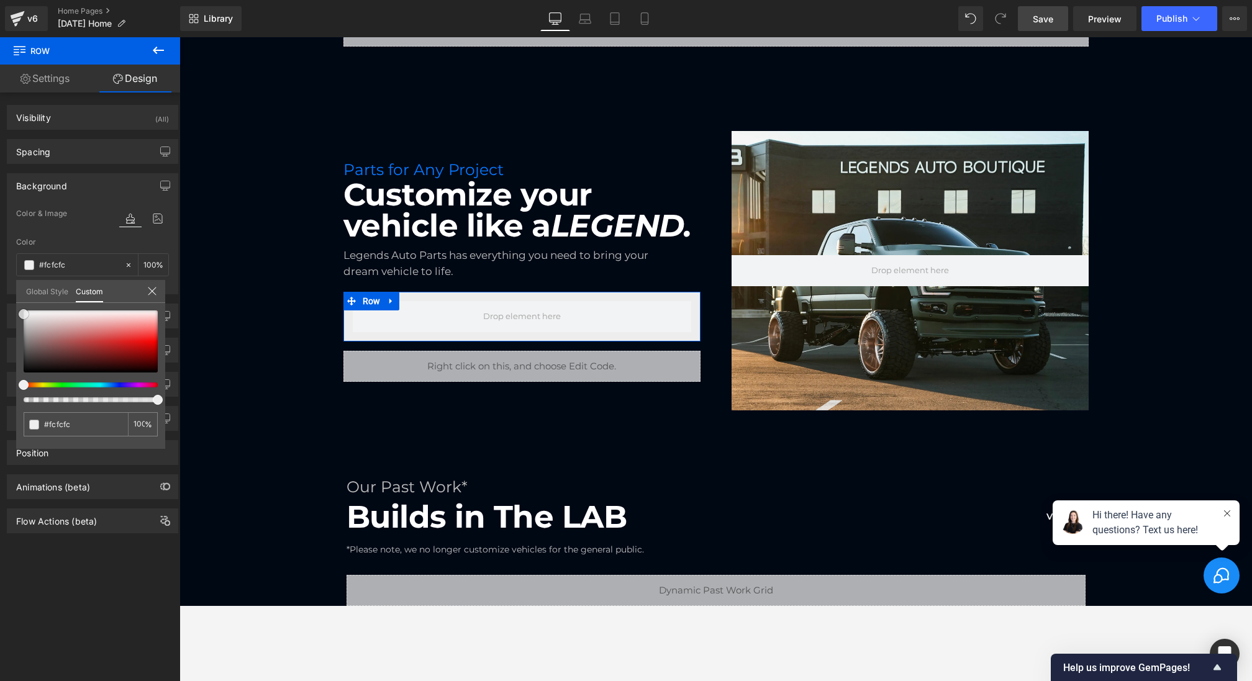
type input "#ffffff"
drag, startPoint x: 45, startPoint y: 319, endPoint x: 0, endPoint y: 295, distance: 50.6
click at [0, 294] on div "Background Color & Image color rgba(255, 255, 255, 1) Color #ffffff 100 % Image…" at bounding box center [93, 229] width 186 height 130
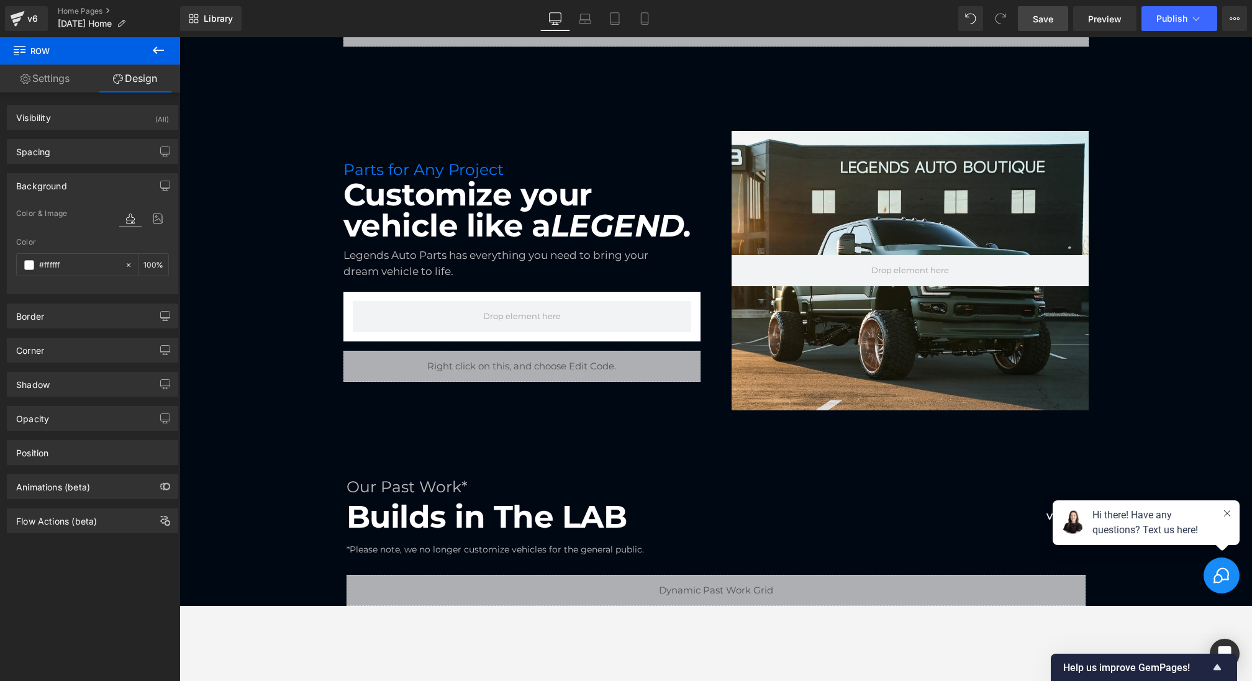
click at [1046, 24] on span "Save" at bounding box center [1043, 18] width 20 height 13
click at [152, 52] on icon at bounding box center [158, 50] width 15 height 15
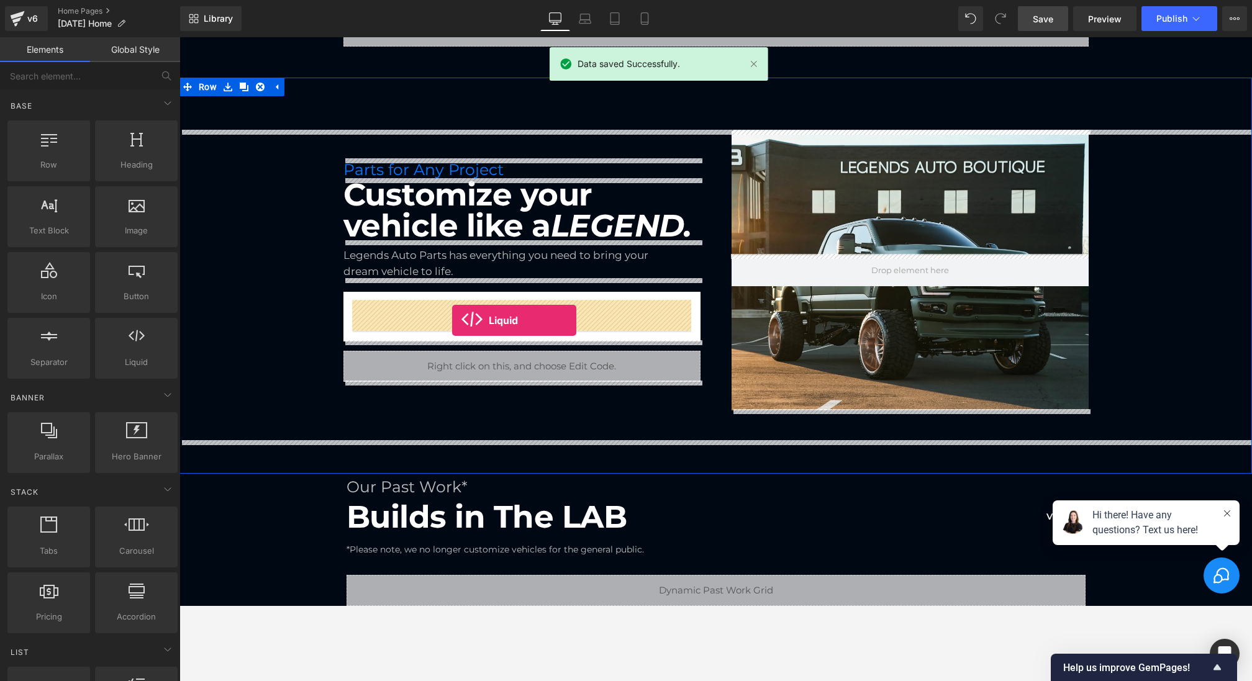
drag, startPoint x: 319, startPoint y: 404, endPoint x: 451, endPoint y: 320, distance: 156.3
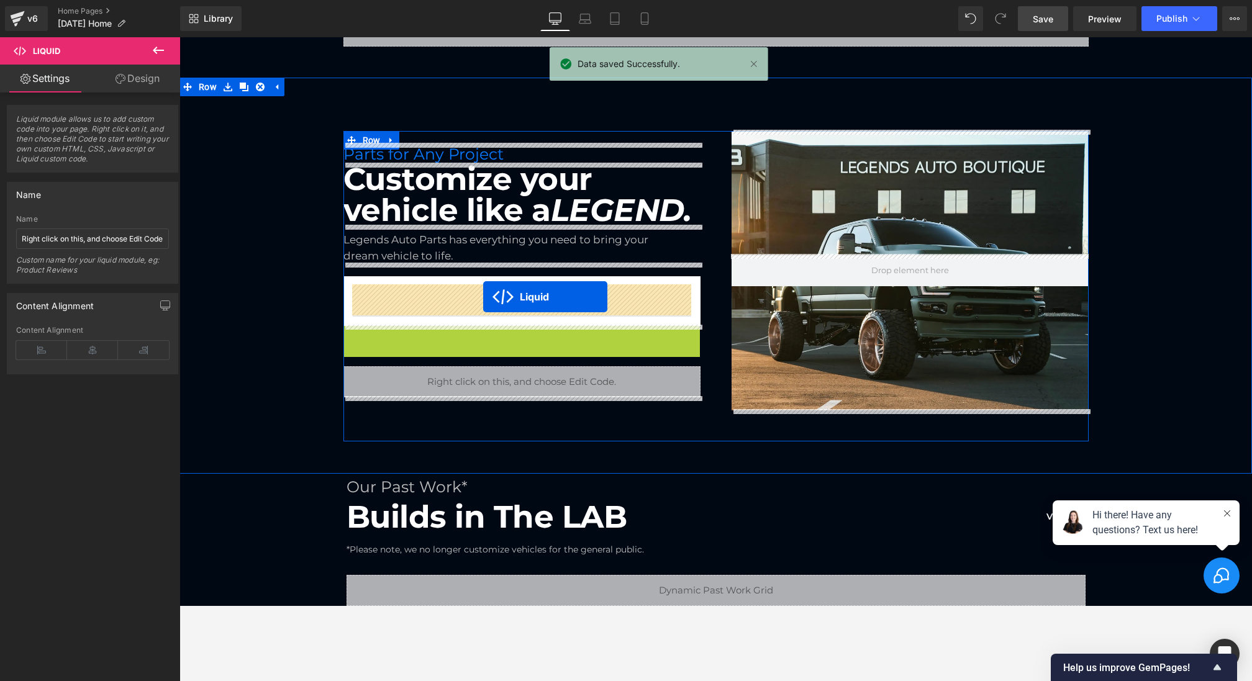
drag, startPoint x: 509, startPoint y: 337, endPoint x: 483, endPoint y: 297, distance: 48.1
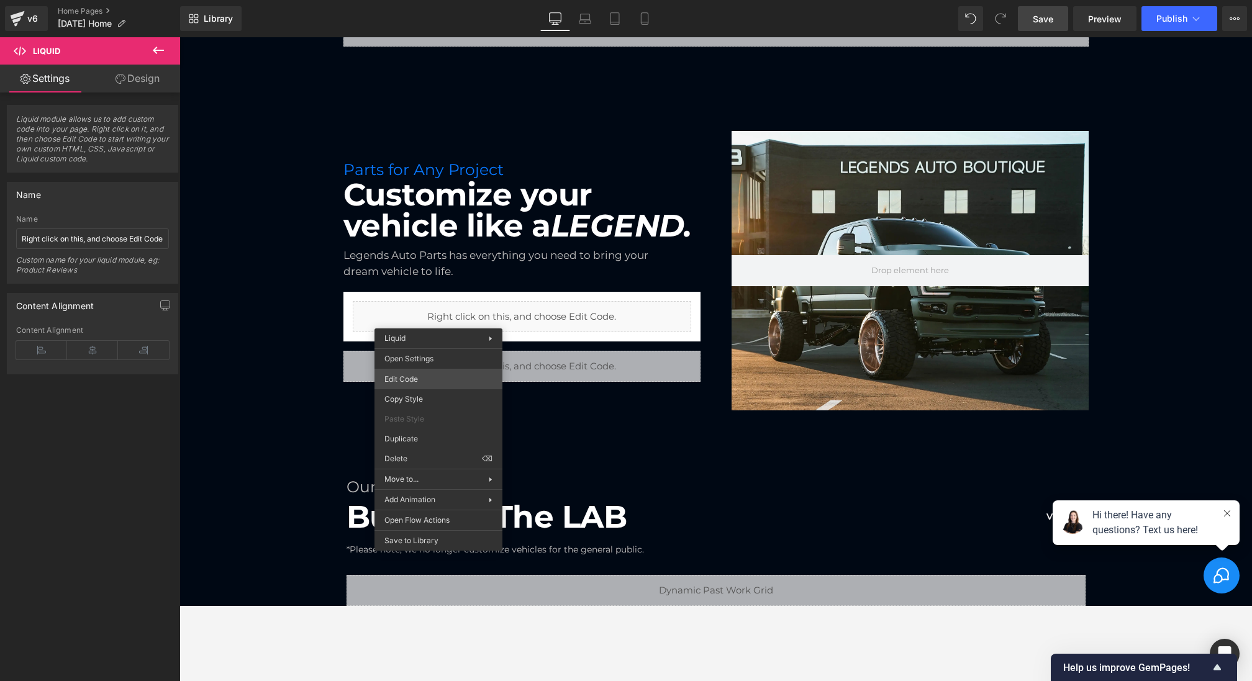
click at [412, 0] on div "Liquid You are previewing how the will restyle your page. You can not edit Elem…" at bounding box center [626, 0] width 1252 height 0
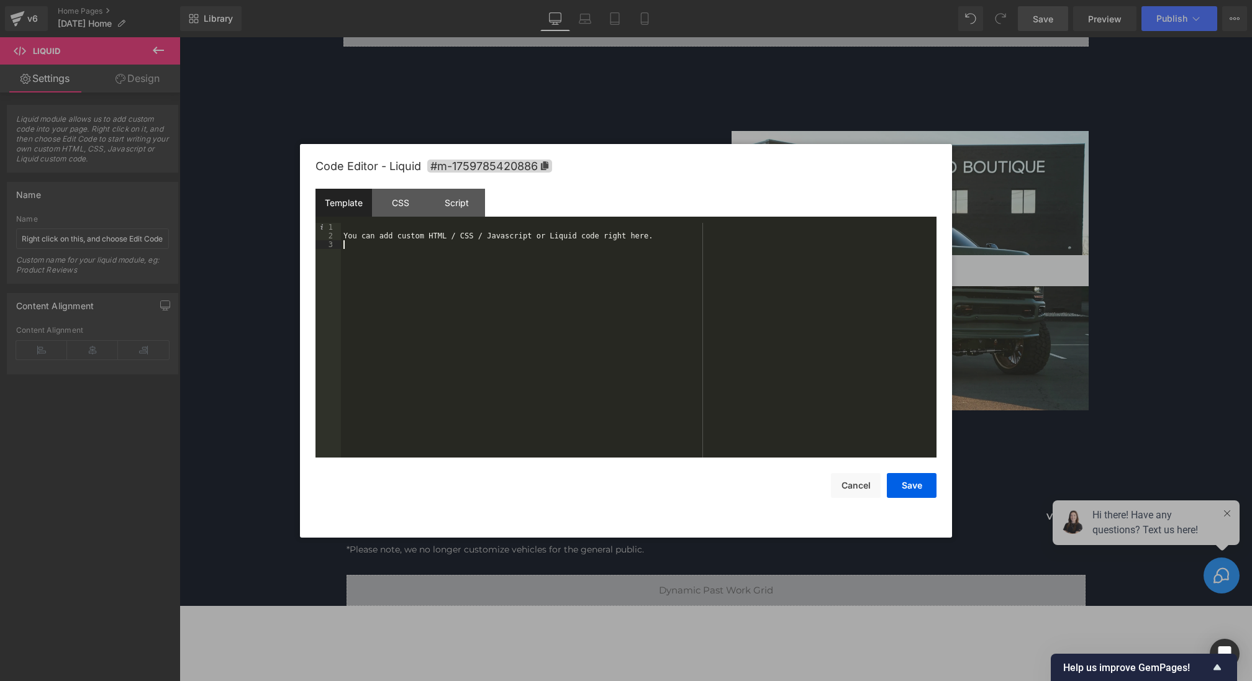
drag, startPoint x: 470, startPoint y: 270, endPoint x: 260, endPoint y: 131, distance: 251.5
click at [260, 131] on body "Liquid You are previewing how the will restyle your page. You can not edit Elem…" at bounding box center [626, 340] width 1252 height 681
click at [359, 224] on div "< div > </ div >" at bounding box center [639, 349] width 596 height 252
click at [375, 253] on div "< div class = "parts-help-tooltip" > < img > < div > < h6 > </ h6 > < p > </ p …" at bounding box center [639, 349] width 596 height 252
click at [379, 252] on div "< div class = "parts-help-tooltip" > < img > < div > < h4 > </ h4 > < p > </ p …" at bounding box center [639, 349] width 596 height 252
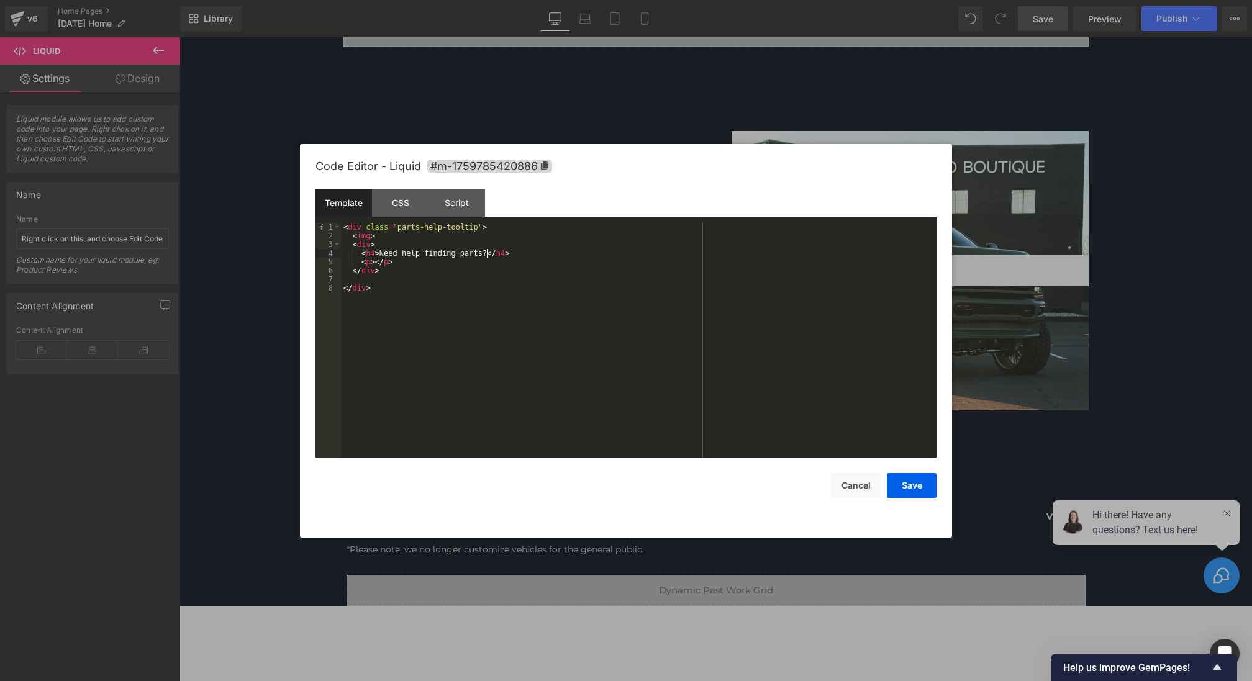
click at [374, 260] on div "< div class = "parts-help-tooltip" > < img > < div > < h4 > Need help finding p…" at bounding box center [639, 349] width 596 height 252
click at [370, 239] on div "< div class = "parts-help-tooltip" > < img > < div > < h4 > Need help finding p…" at bounding box center [639, 349] width 596 height 252
click at [384, 281] on div "< div class = "parts-help-tooltip" > < img src = "" > < div > < h4 > Need help …" at bounding box center [639, 349] width 596 height 252
click at [396, 237] on div "< div class = "parts-help-tooltip" > < img src = "" > < div > < h4 > Need help …" at bounding box center [639, 349] width 596 height 252
click at [900, 487] on button "Save" at bounding box center [912, 485] width 50 height 25
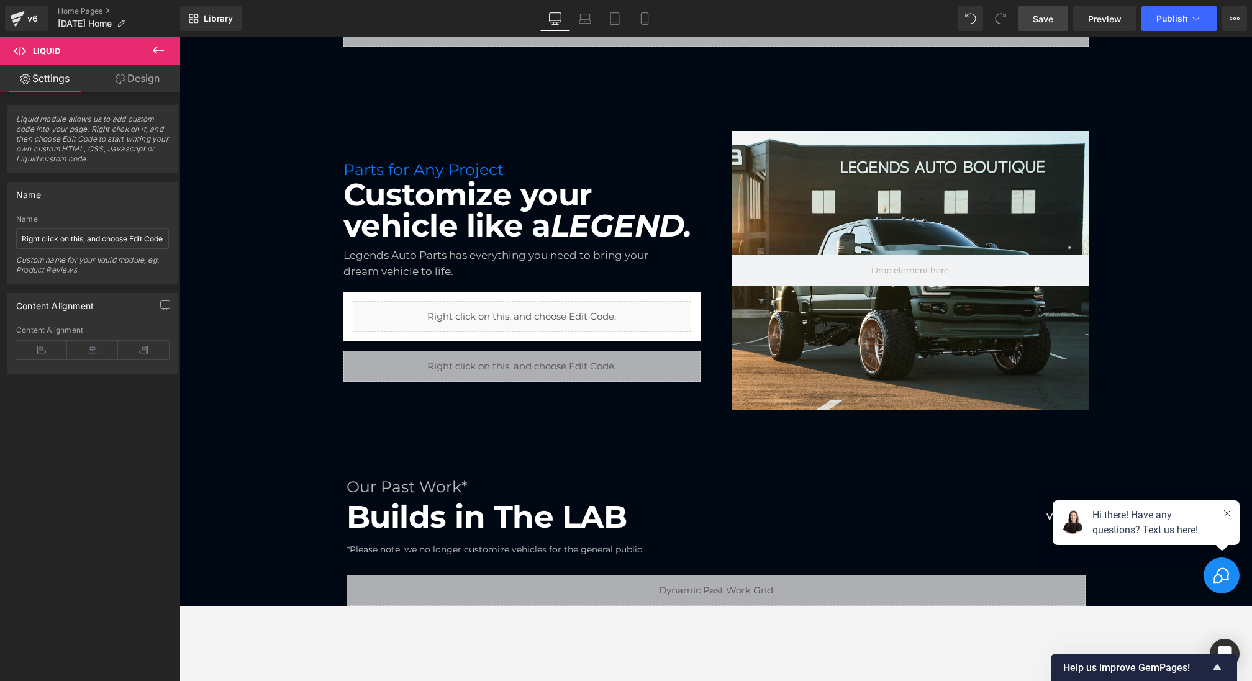
click at [1040, 12] on span "Save" at bounding box center [1043, 18] width 20 height 13
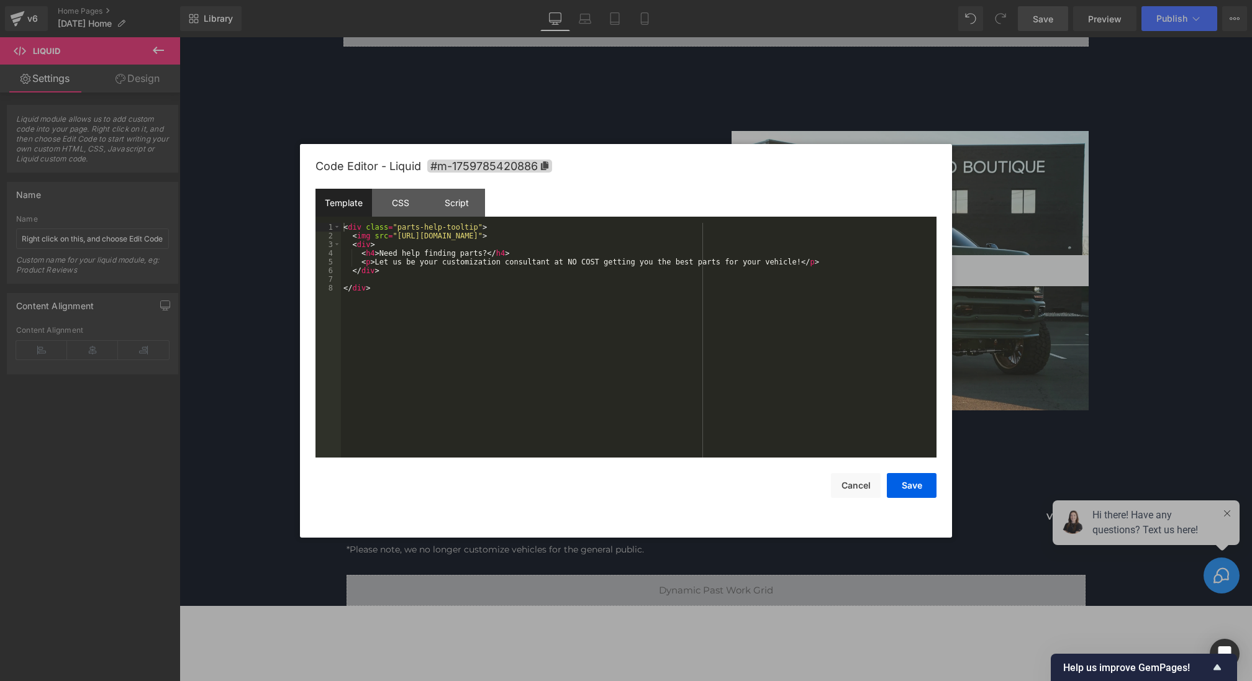
click at [420, 0] on div "Liquid You are previewing how the will restyle your page. You can not edit Elem…" at bounding box center [626, 0] width 1252 height 0
click at [406, 194] on div "CSS" at bounding box center [400, 203] width 57 height 28
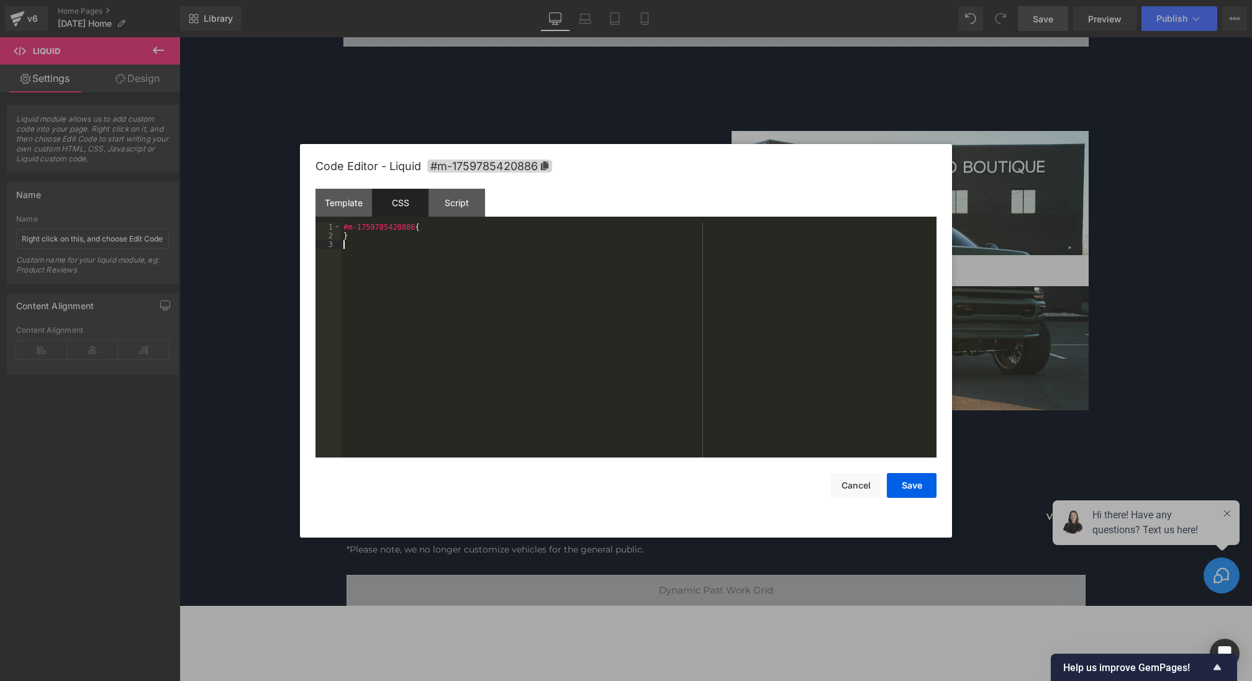
click at [384, 259] on div "#m-1759785420886 { }" at bounding box center [639, 349] width 596 height 252
click at [370, 237] on div "#m-1759785420886 { } .parts-help-tooltip h4 , .parts-help-tooltip p { margin : …" at bounding box center [639, 349] width 596 height 252
click at [347, 275] on div "#m-1759785420886 { } .parts-help-tooltip { display : grid !important ; grid-tem…" at bounding box center [640, 349] width 591 height 252
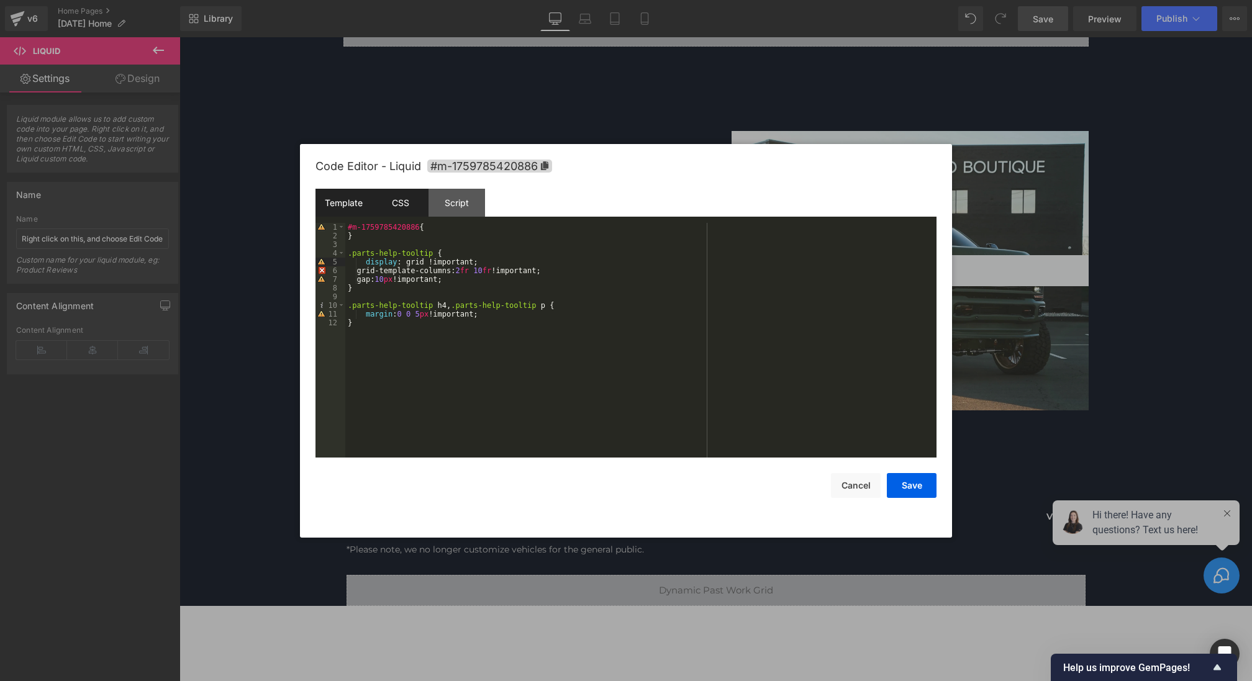
click at [346, 204] on div "Template" at bounding box center [343, 203] width 57 height 28
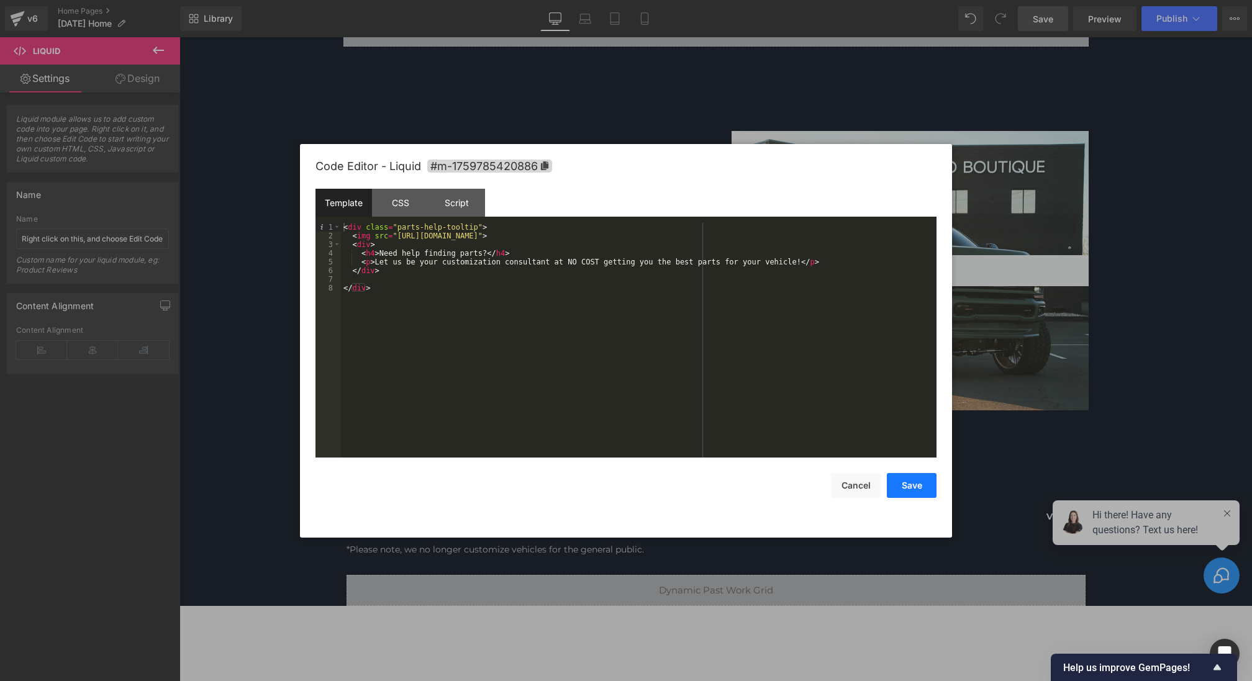
click at [909, 494] on button "Save" at bounding box center [912, 485] width 50 height 25
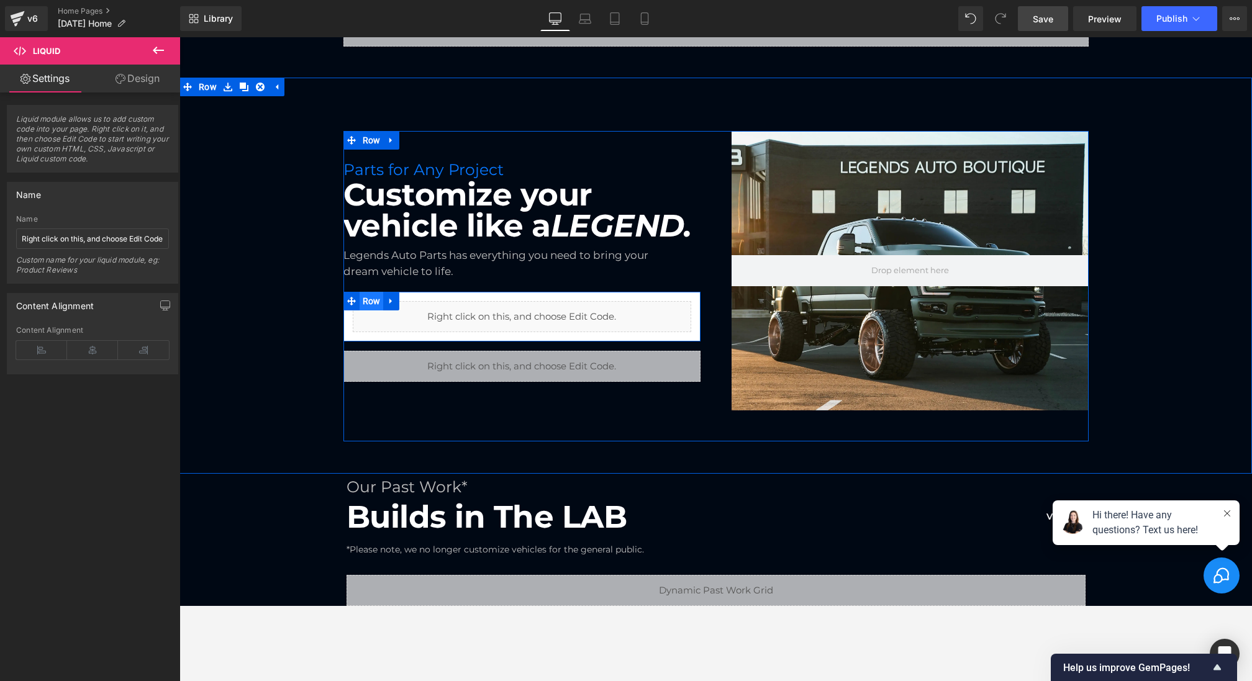
click at [371, 302] on span "Row" at bounding box center [372, 301] width 24 height 19
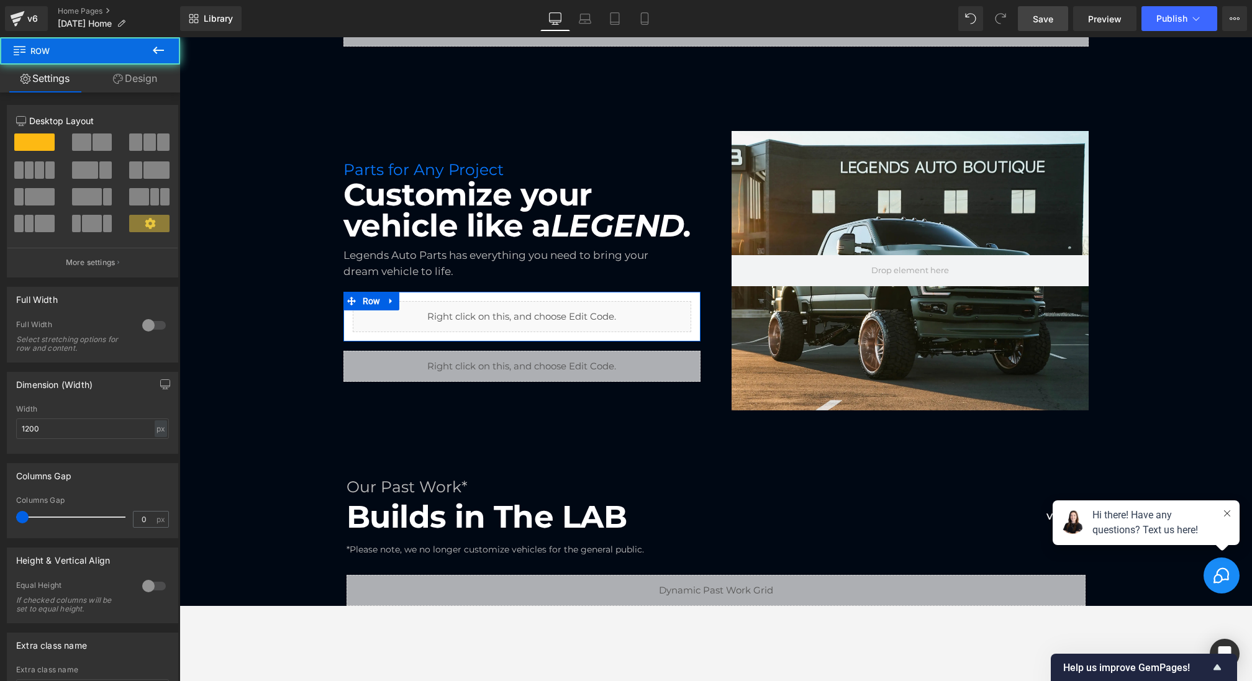
click at [129, 80] on link "Design" at bounding box center [135, 79] width 90 height 28
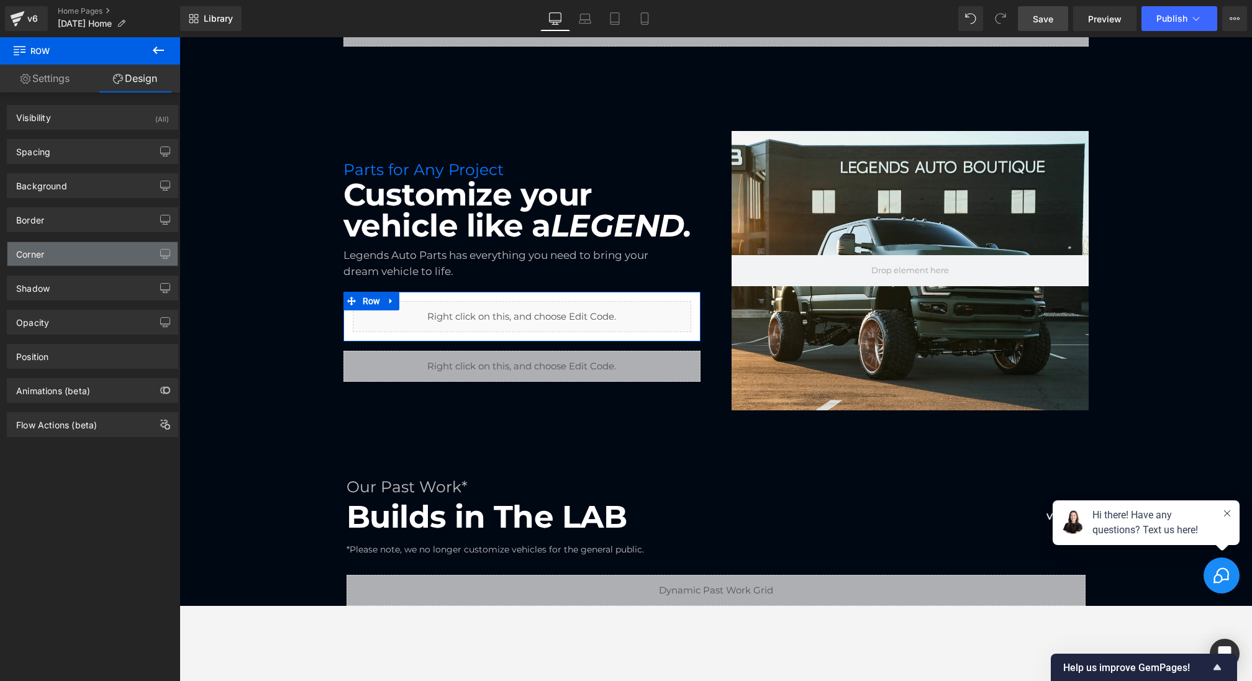
click at [48, 254] on div "Corner" at bounding box center [92, 254] width 170 height 24
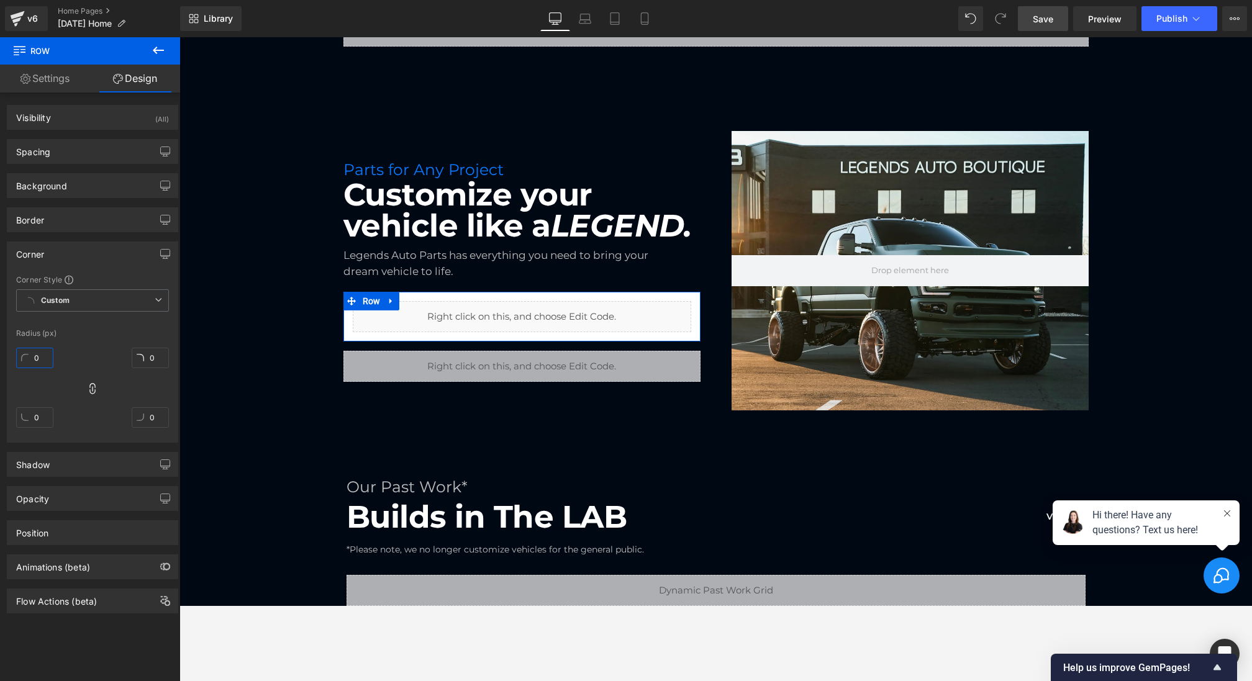
click at [45, 358] on input "0" at bounding box center [34, 358] width 37 height 20
type input "5"
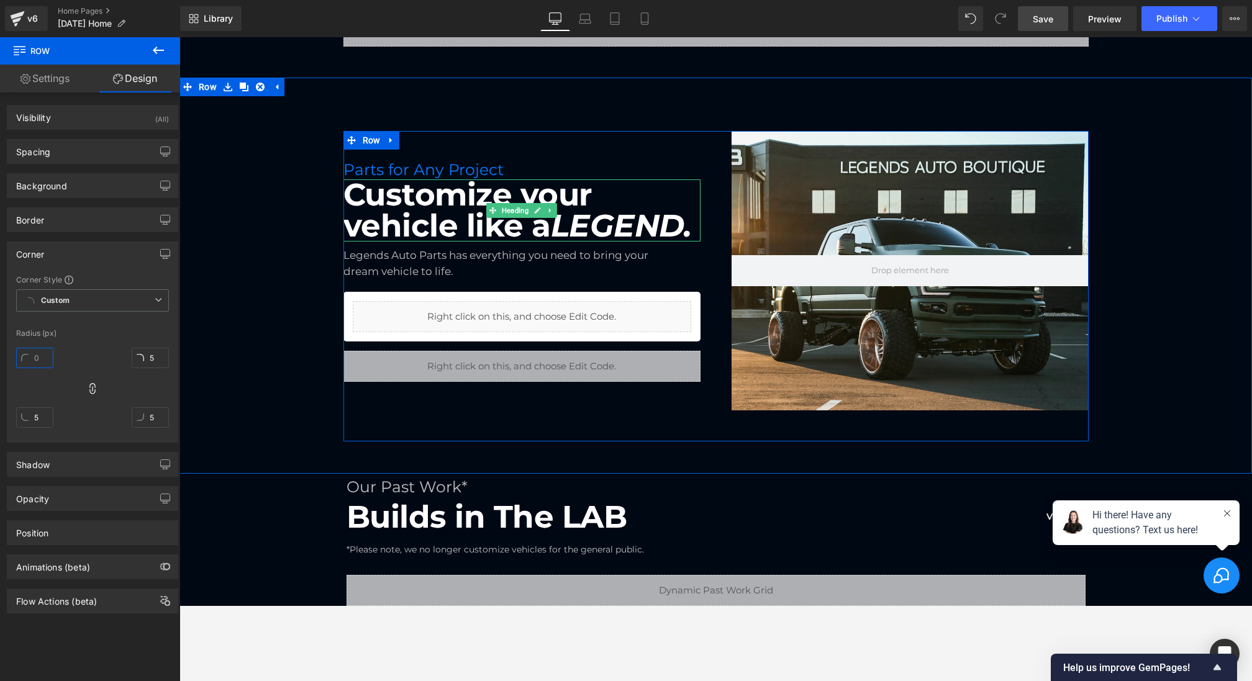
type input "1"
type input "10"
type input "1"
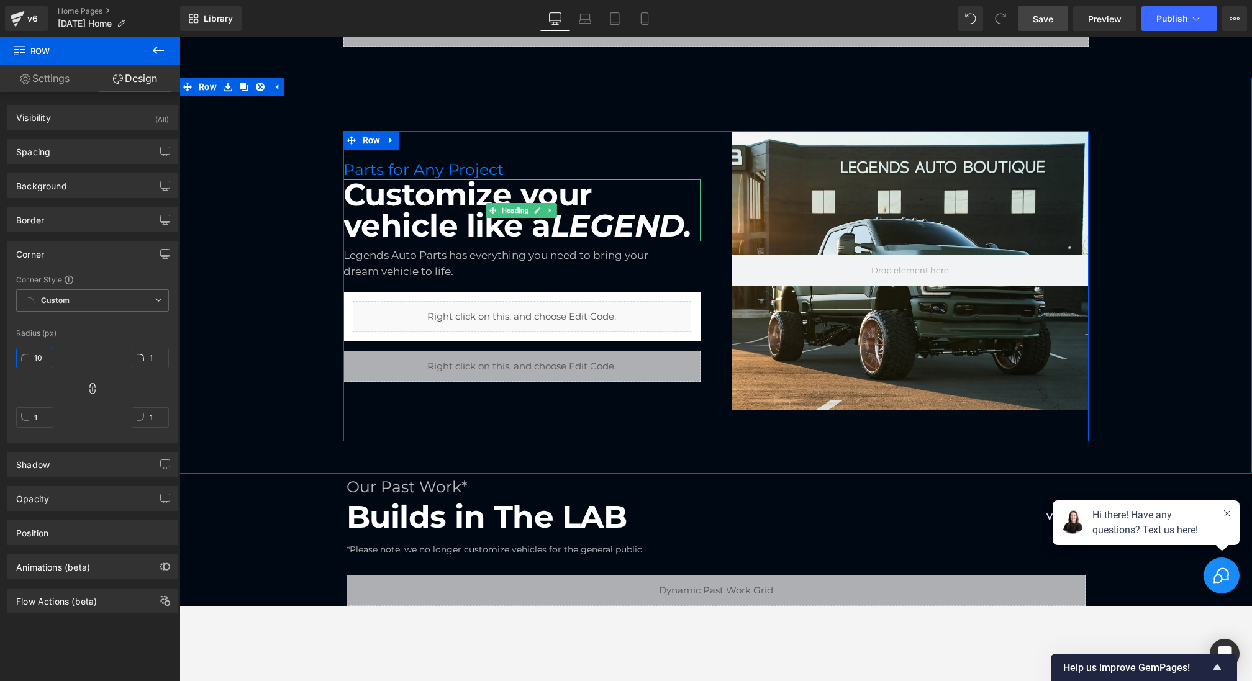
type input "10"
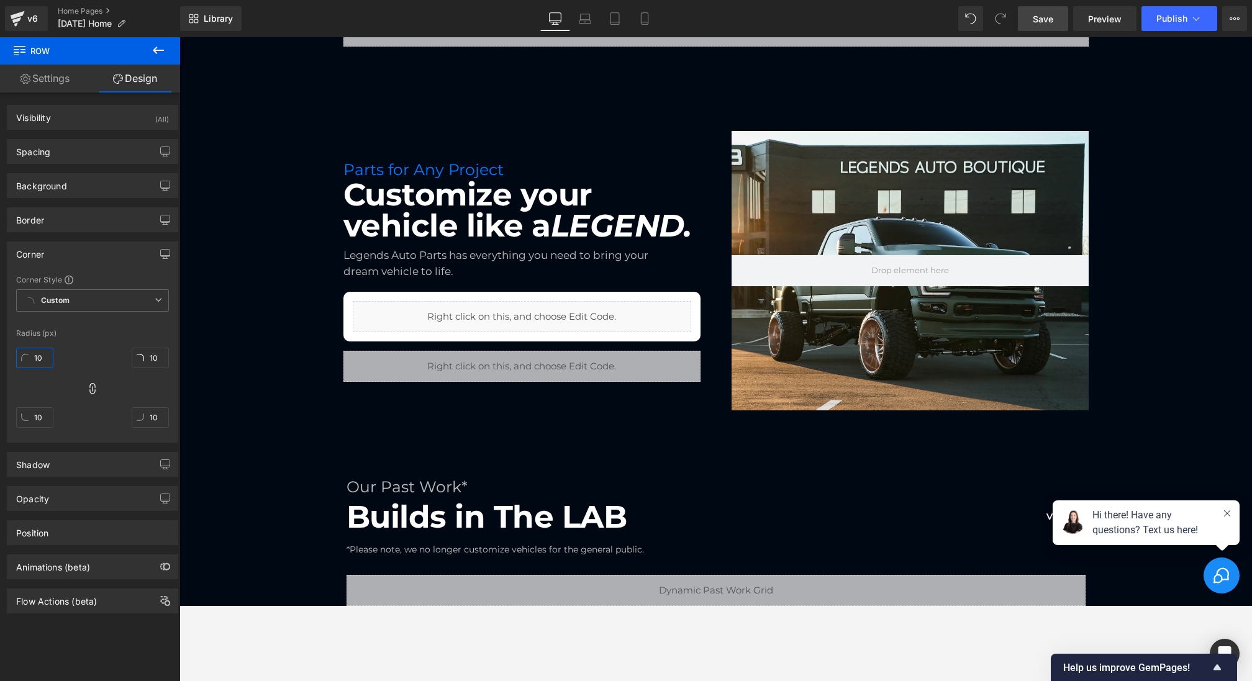
type input "10"
click at [1033, 11] on link "Save" at bounding box center [1043, 18] width 50 height 25
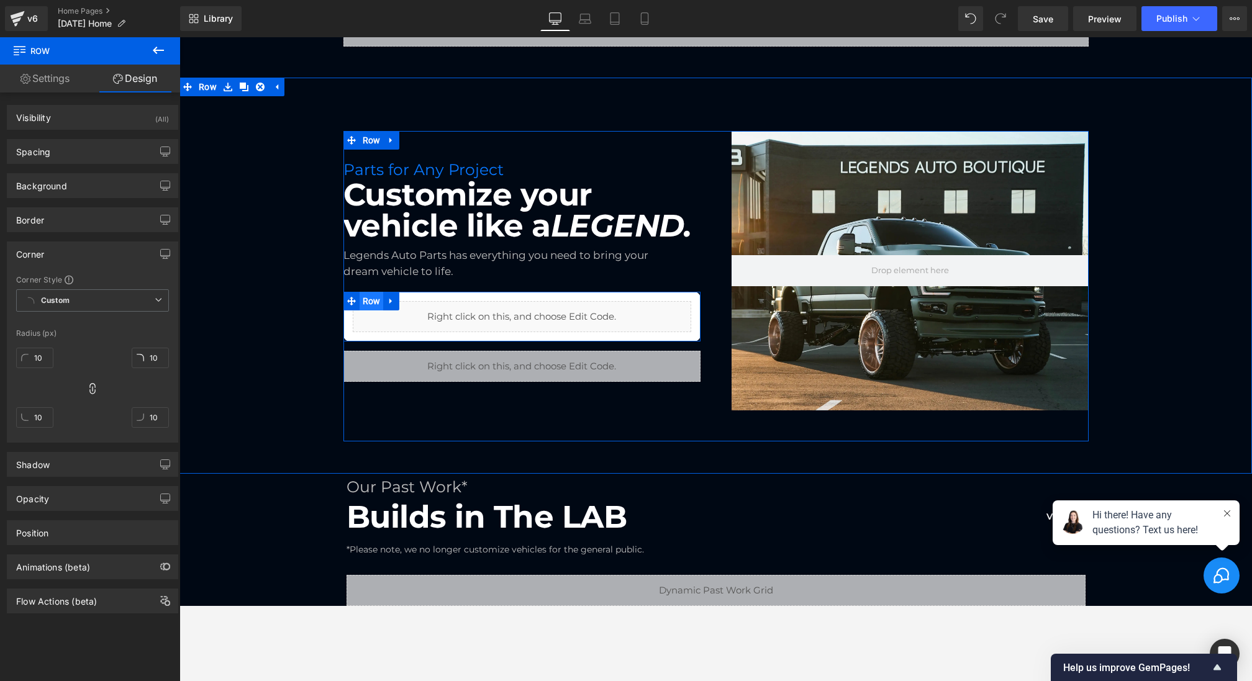
click at [373, 298] on span "Row" at bounding box center [372, 301] width 24 height 19
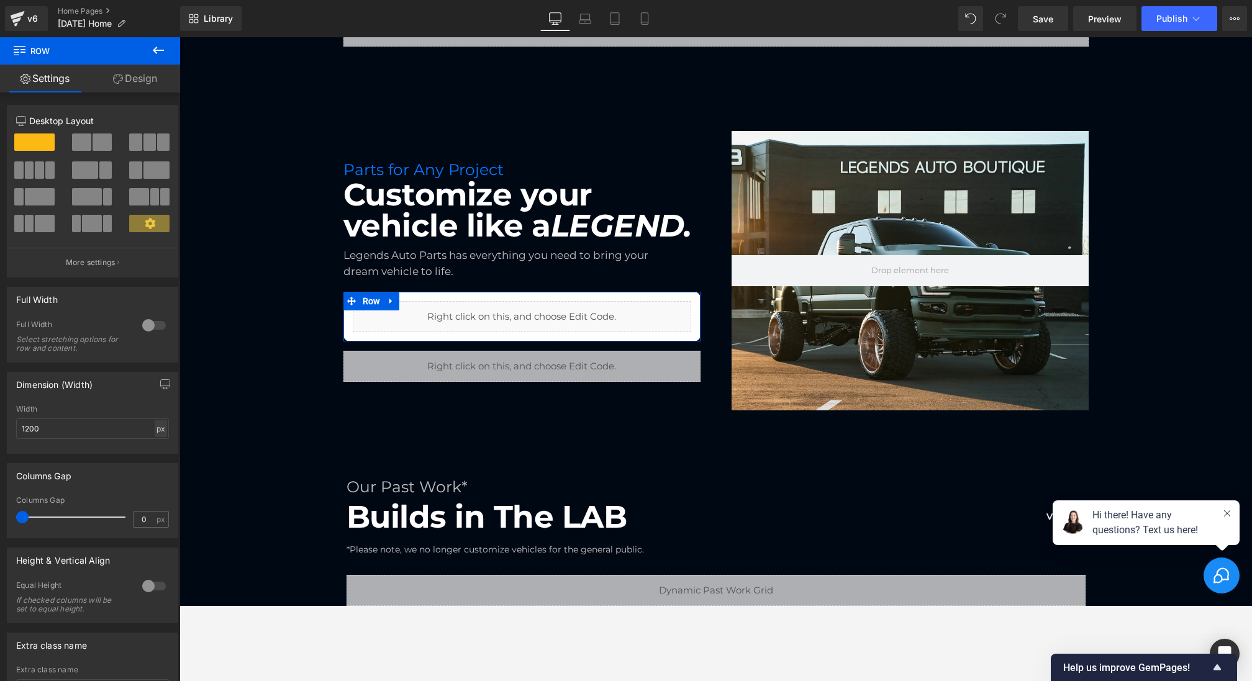
click at [157, 424] on div "px" at bounding box center [161, 428] width 12 height 17
click at [157, 446] on li "%" at bounding box center [161, 448] width 16 height 18
drag, startPoint x: 113, startPoint y: 428, endPoint x: 0, endPoint y: 428, distance: 113.0
click at [0, 428] on div "Dimension (Width) 100% Width 100 % % px" at bounding box center [93, 408] width 186 height 91
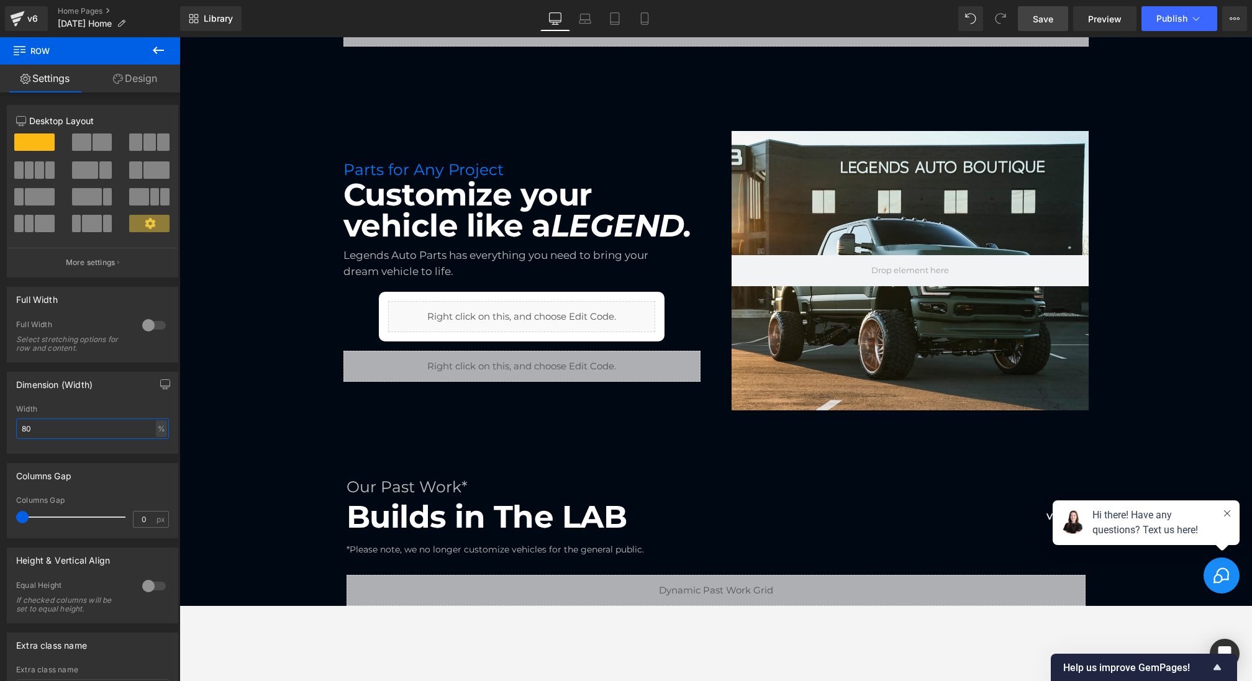
type input "80"
click at [1048, 19] on span "Save" at bounding box center [1043, 18] width 20 height 13
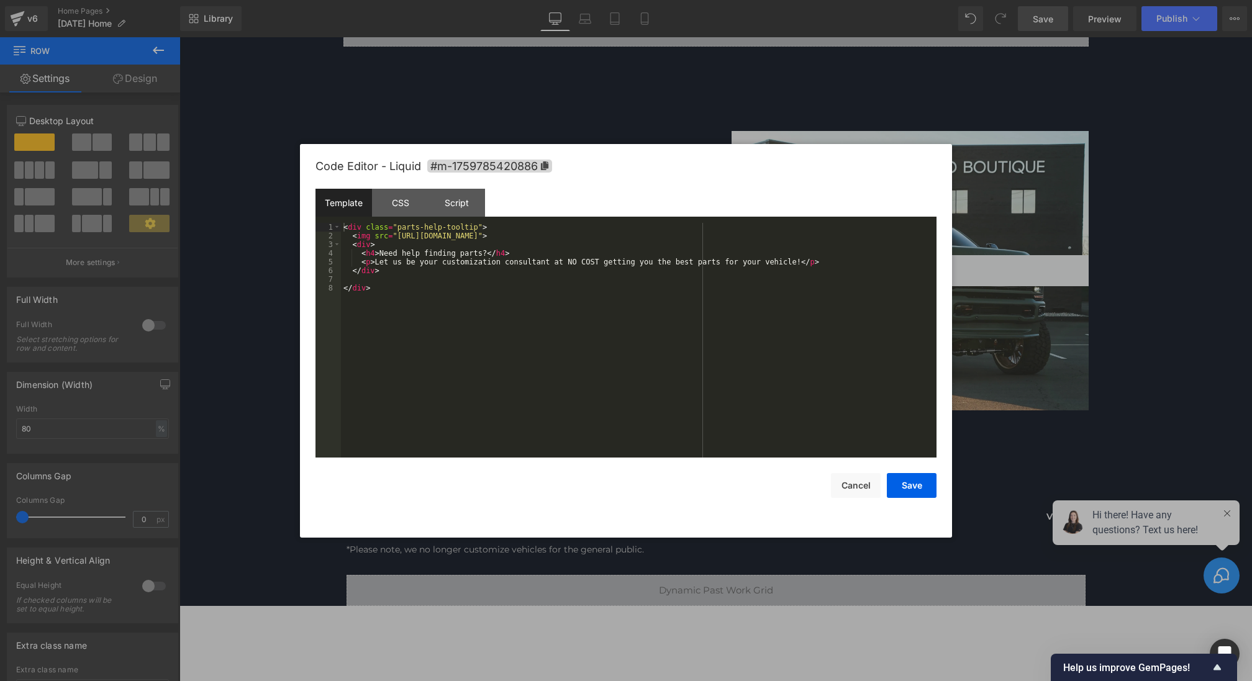
click at [443, 0] on div "Row You are previewing how the will restyle your page. You can not edit Element…" at bounding box center [626, 0] width 1252 height 0
drag, startPoint x: 397, startPoint y: 238, endPoint x: 805, endPoint y: 238, distance: 408.6
click at [805, 238] on div "< div class = "parts-help-tooltip" > < img src = "[URL][DOMAIN_NAME]" > < div >…" at bounding box center [639, 349] width 596 height 252
click at [909, 487] on button "Save" at bounding box center [912, 485] width 50 height 25
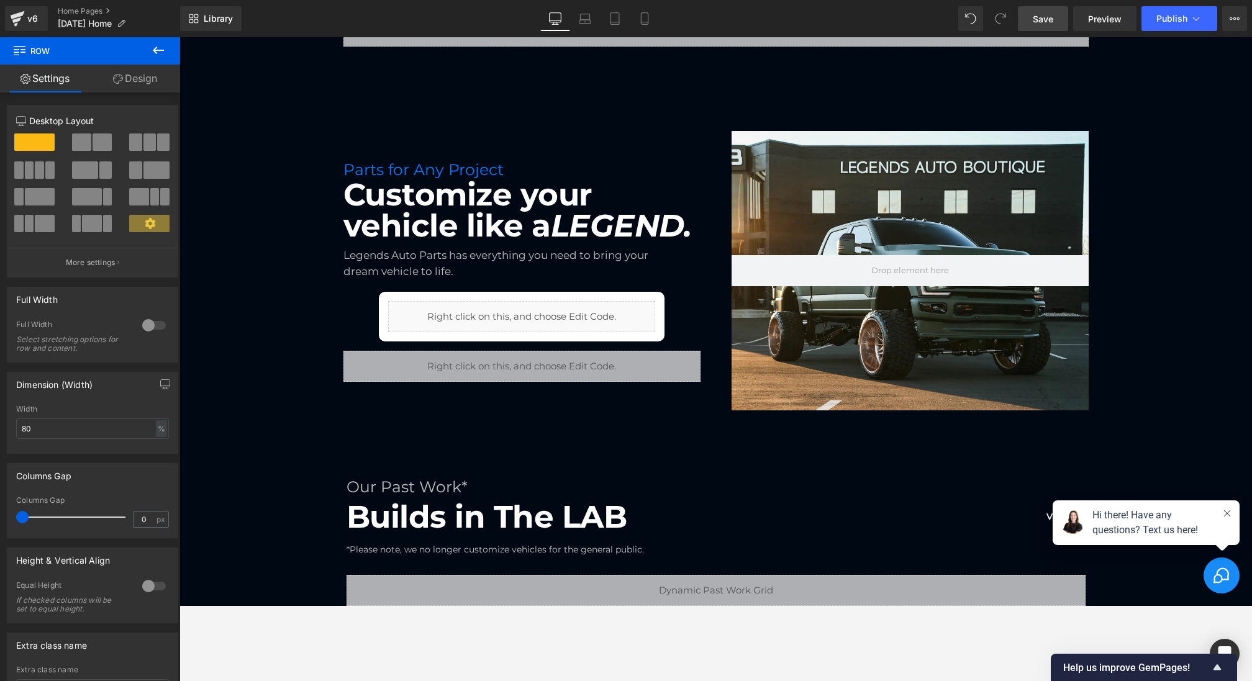
click at [1051, 4] on div "Library Desktop Desktop Laptop Tablet Mobile Save Preview Publish Scheduled Vie…" at bounding box center [716, 18] width 1072 height 37
click at [1047, 11] on link "Save" at bounding box center [1043, 18] width 50 height 25
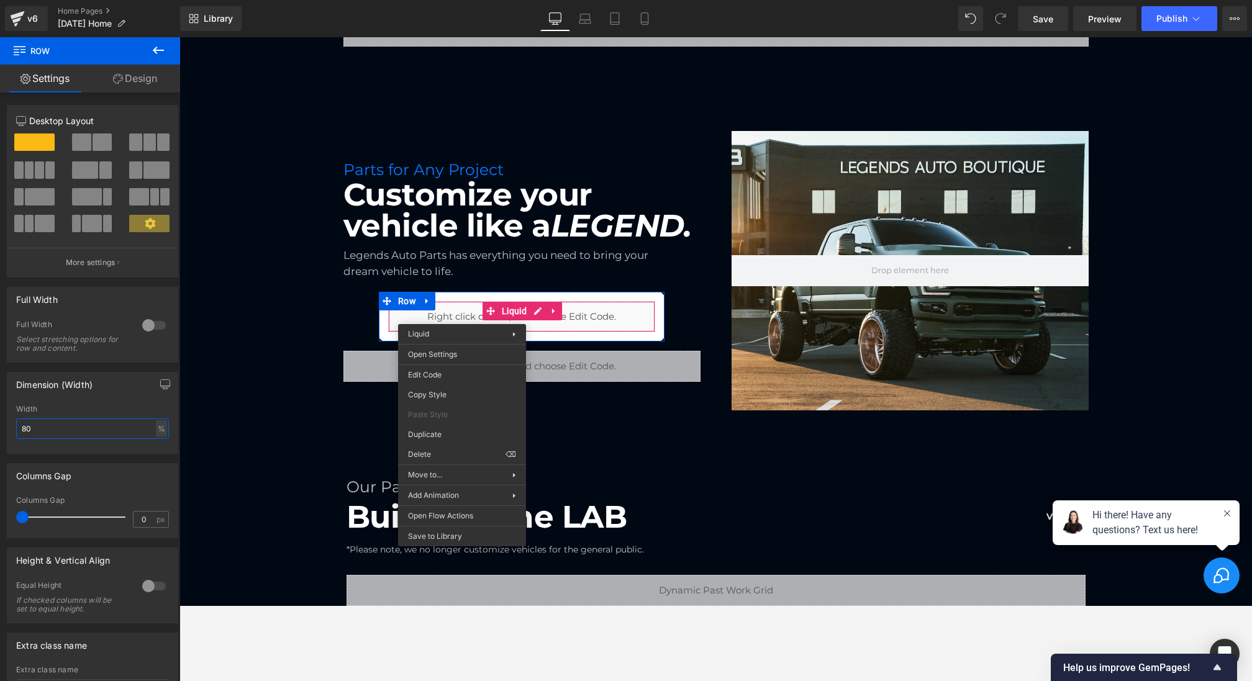
drag, startPoint x: 104, startPoint y: 432, endPoint x: 0, endPoint y: 414, distance: 105.9
click at [0, 414] on div "Dimension (Width) 80% Width 80 % % px" at bounding box center [93, 408] width 186 height 91
type input "100"
click at [1060, 15] on link "Save" at bounding box center [1043, 18] width 50 height 25
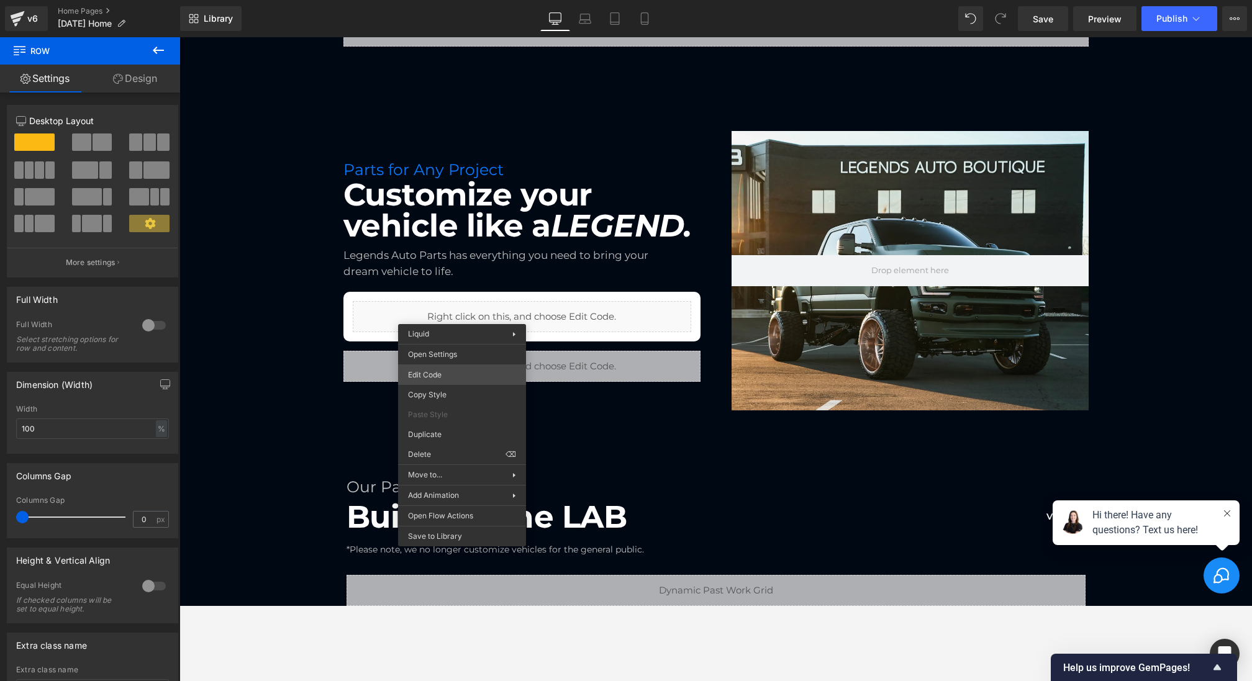
click at [456, 0] on div "Row You are previewing how the will restyle your page. You can not edit Element…" at bounding box center [626, 0] width 1252 height 0
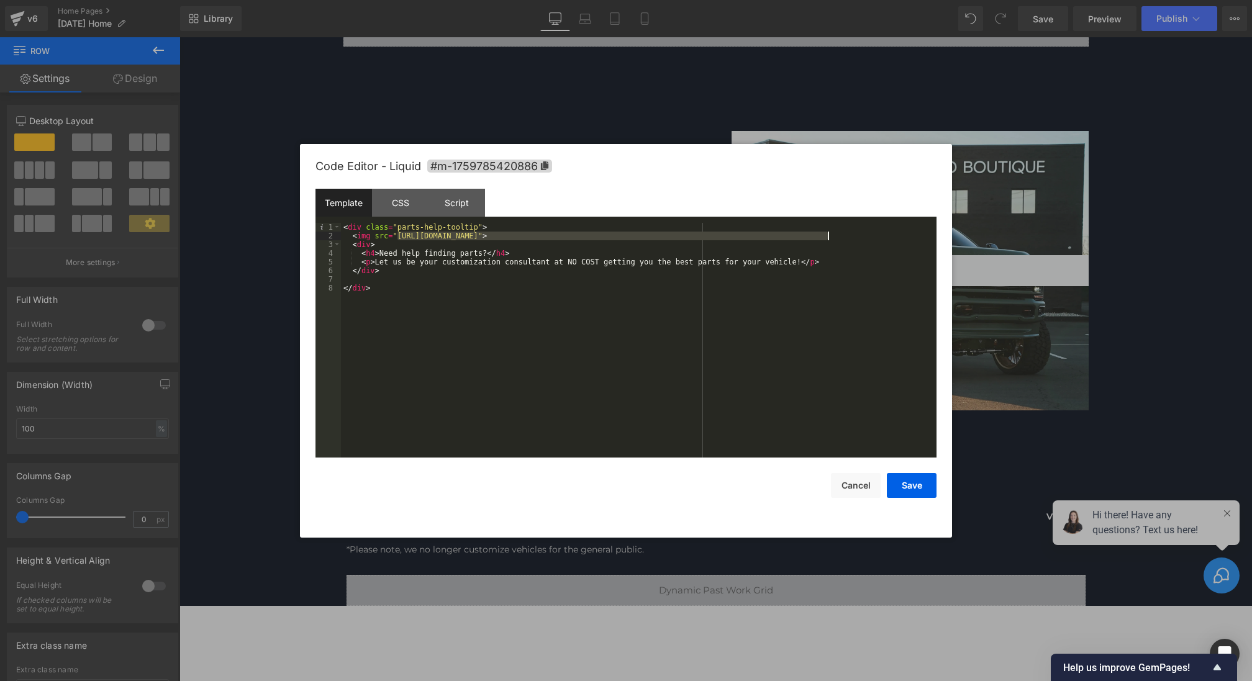
drag, startPoint x: 398, startPoint y: 235, endPoint x: 828, endPoint y: 238, distance: 429.7
click at [828, 238] on div "< div class = "parts-help-tooltip" > < img src = "[URL][DOMAIN_NAME]" > < div >…" at bounding box center [639, 349] width 596 height 252
click at [915, 496] on button "Save" at bounding box center [912, 485] width 50 height 25
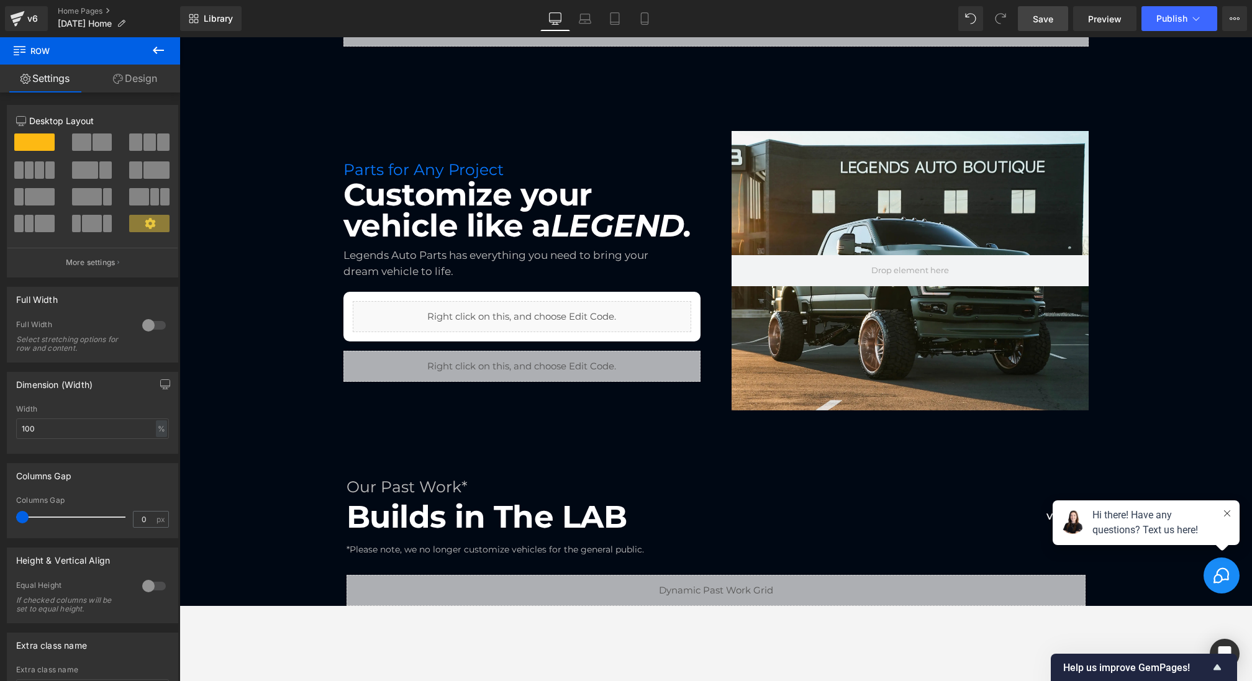
click at [1050, 15] on span "Save" at bounding box center [1043, 18] width 20 height 13
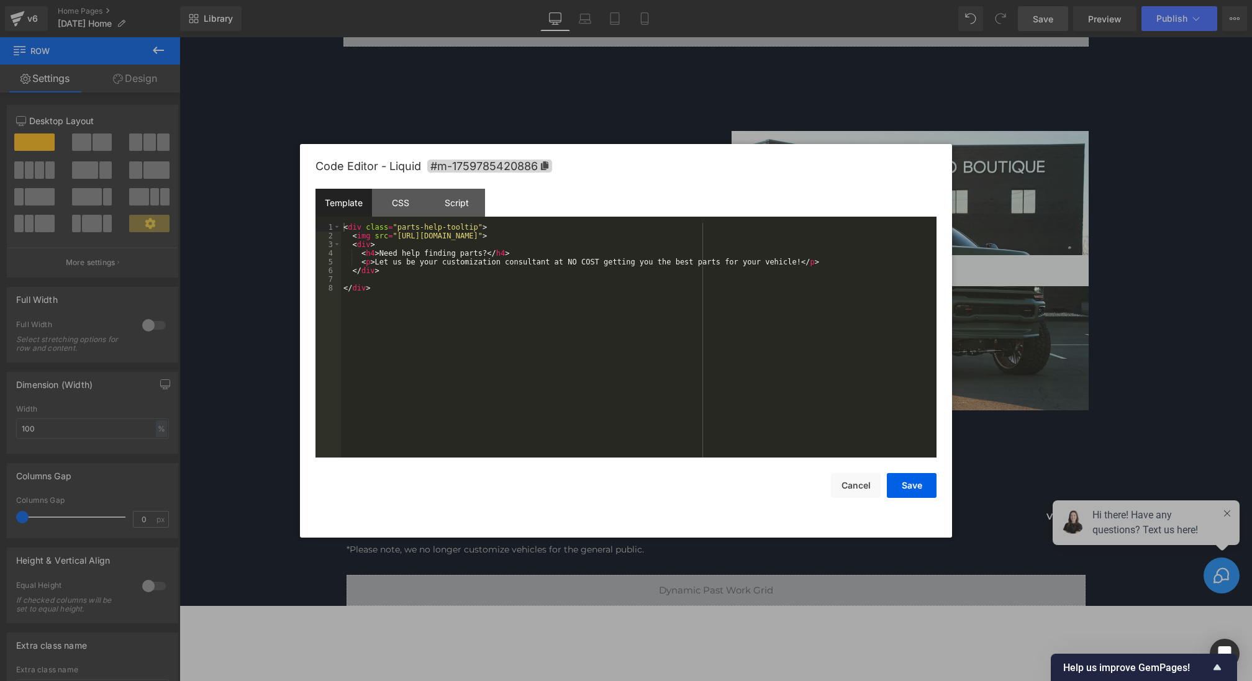
click at [460, 0] on div "Row You are previewing how the will restyle your page. You can not edit Element…" at bounding box center [626, 0] width 1252 height 0
click at [406, 197] on div "CSS" at bounding box center [400, 203] width 57 height 28
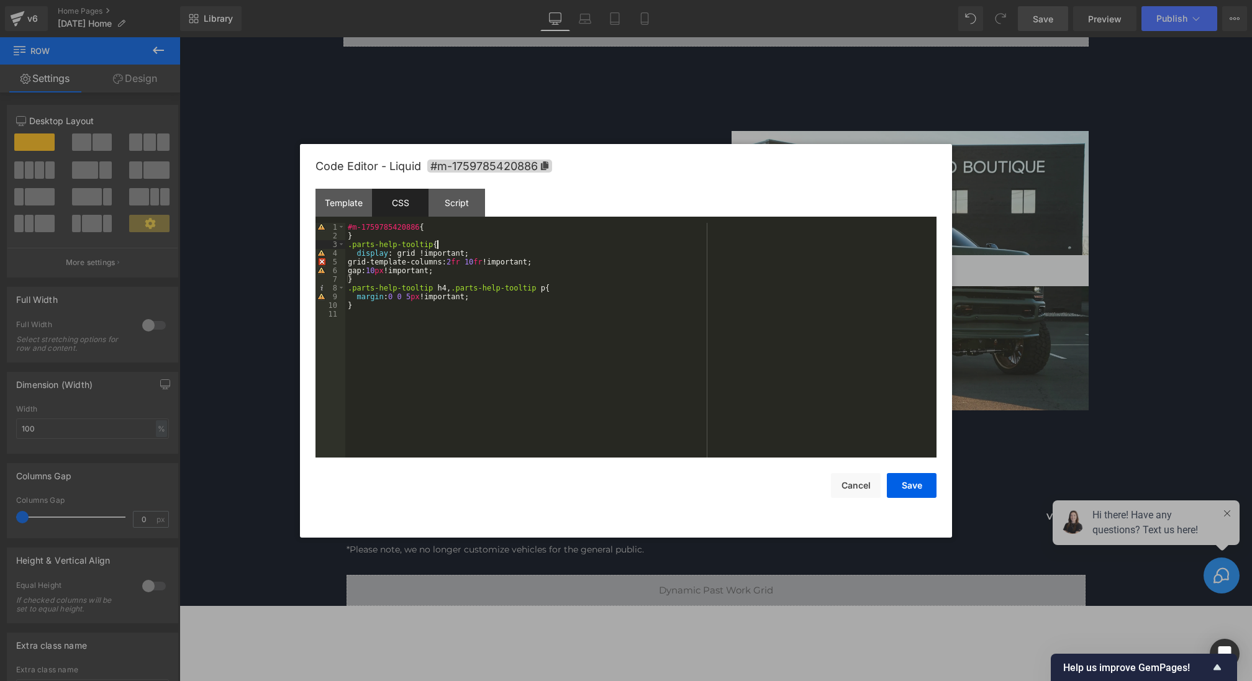
click at [457, 244] on div "#m-1759785420886 { } .parts-help-tooltip { display : grid !important; grid-temp…" at bounding box center [640, 349] width 591 height 252
click at [915, 478] on button "Save" at bounding box center [912, 485] width 50 height 25
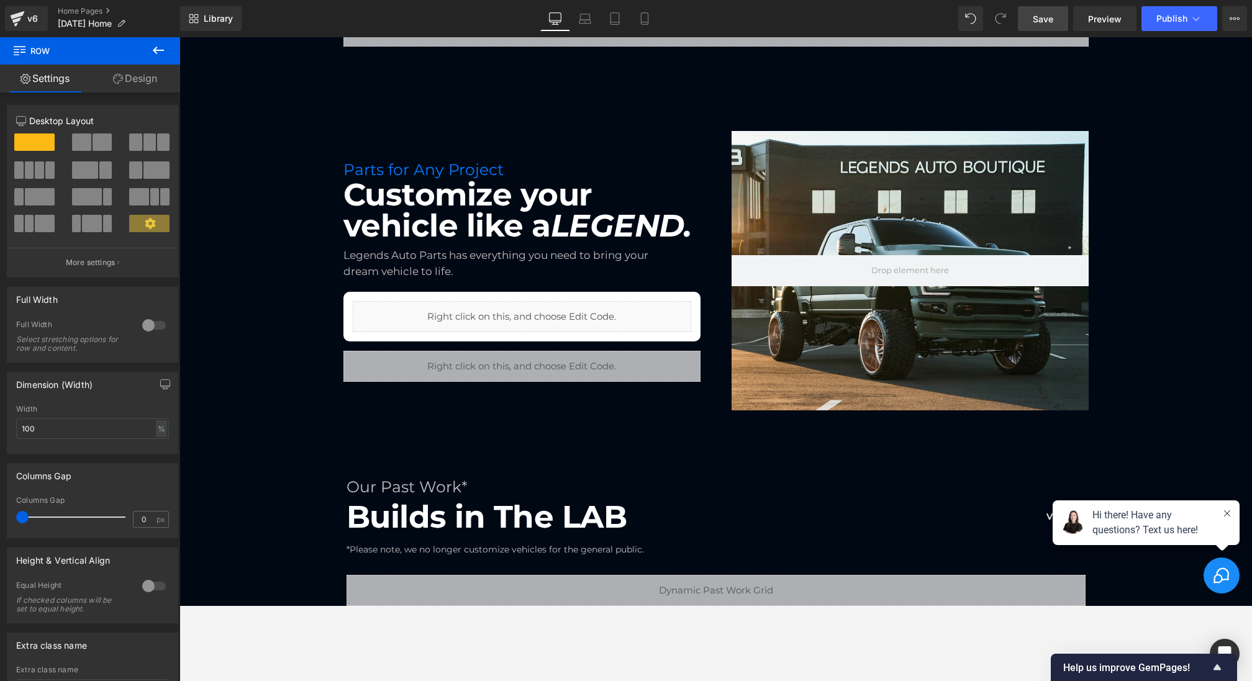
click at [1035, 24] on span "Save" at bounding box center [1043, 18] width 20 height 13
